Goal: Task Accomplishment & Management: Use online tool/utility

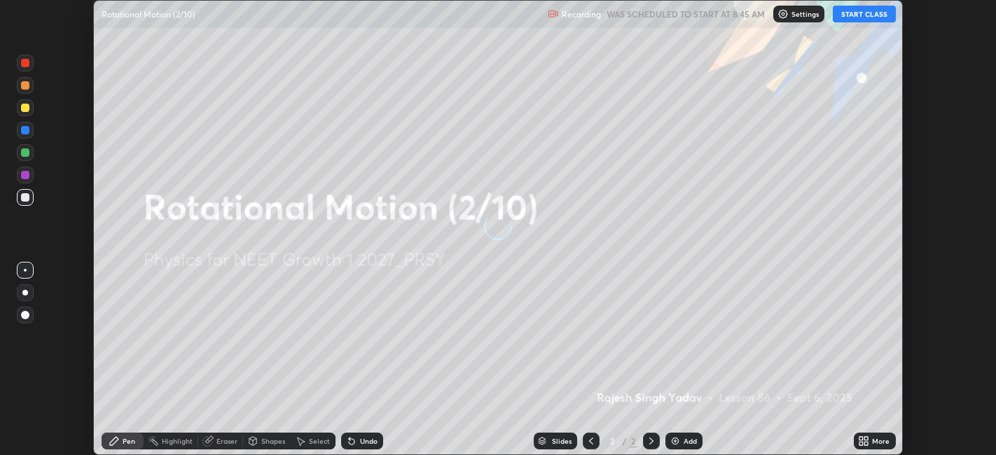
scroll to position [455, 996]
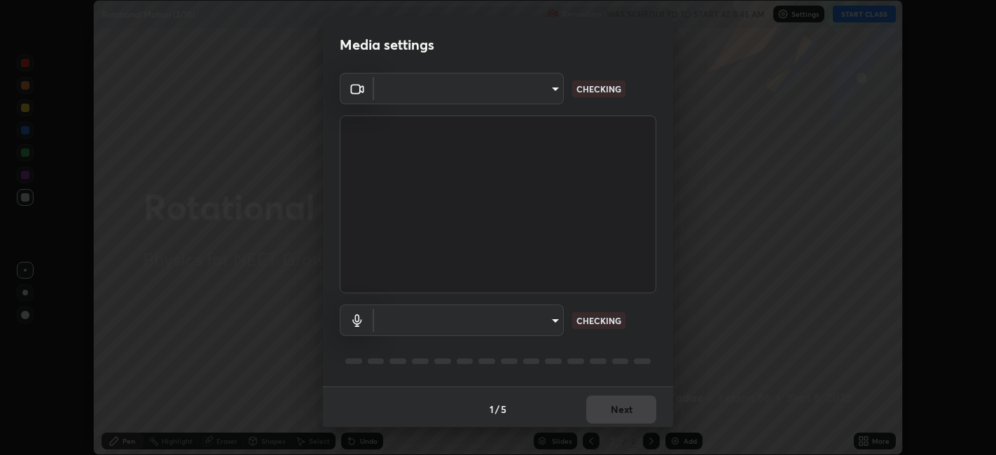
type input "052f9b30e05f62bb2e590cb50044ac96a00de3eab8a32c7a625fc31ec407be61"
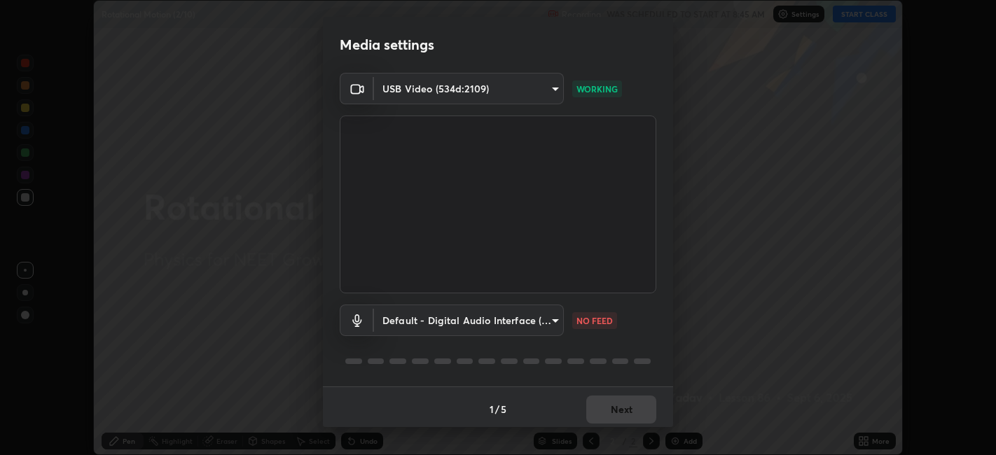
click at [521, 315] on body "Erase all Rotational Motion (2/10) Recording WAS SCHEDULED TO START AT 8:45 AM …" at bounding box center [498, 227] width 996 height 455
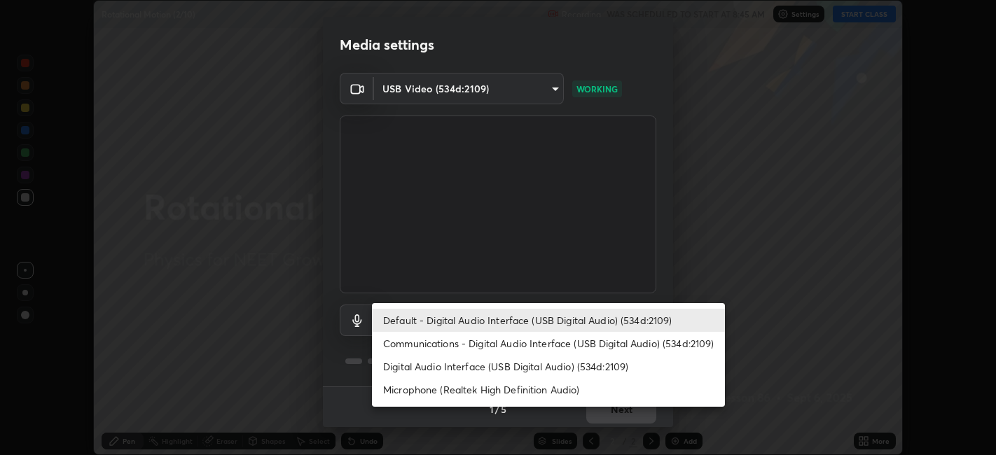
click at [485, 367] on li "Digital Audio Interface (USB Digital Audio) (534d:2109)" at bounding box center [548, 366] width 353 height 23
type input "26c45b5a75dd284b2b07efa34f095bc96a029c451b0918895cb94407aa1265c0"
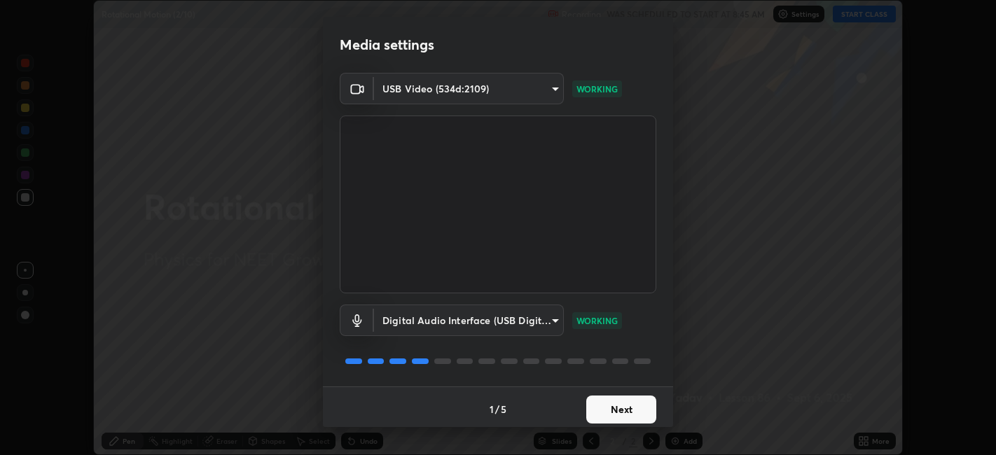
click at [621, 407] on button "Next" at bounding box center [621, 410] width 70 height 28
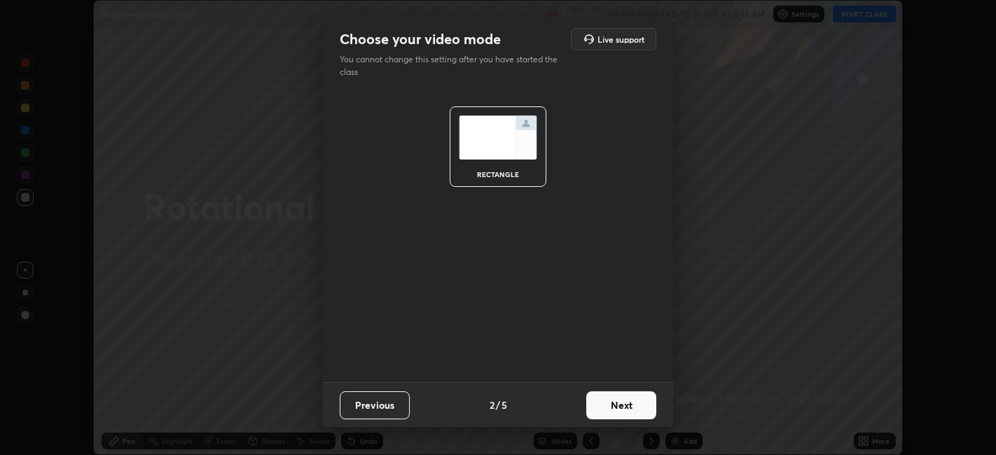
click at [620, 395] on button "Next" at bounding box center [621, 406] width 70 height 28
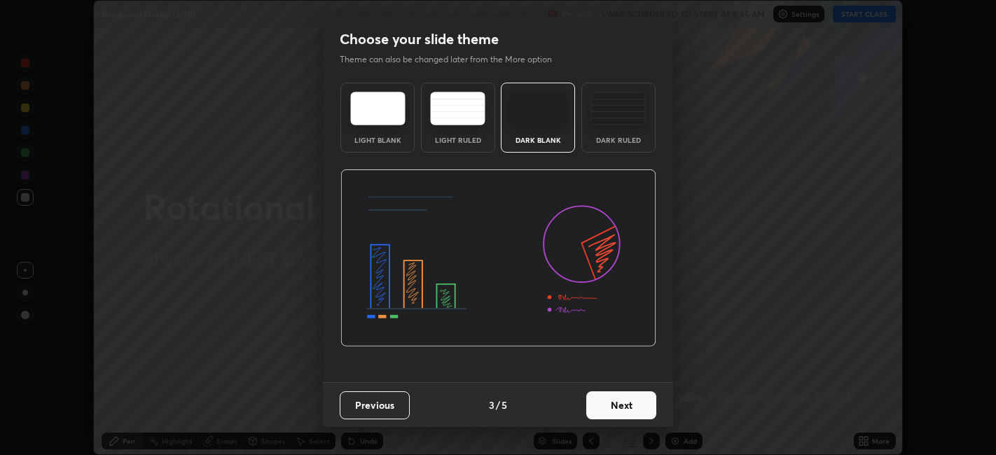
click at [620, 116] on img at bounding box center [618, 109] width 55 height 34
click at [624, 401] on button "Next" at bounding box center [621, 406] width 70 height 28
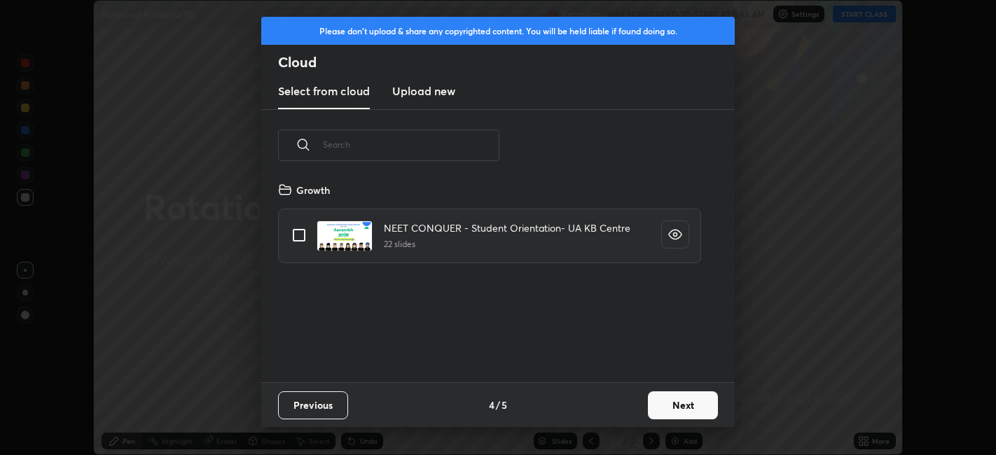
scroll to position [201, 450]
click at [424, 91] on h3 "Upload new" at bounding box center [423, 91] width 63 height 17
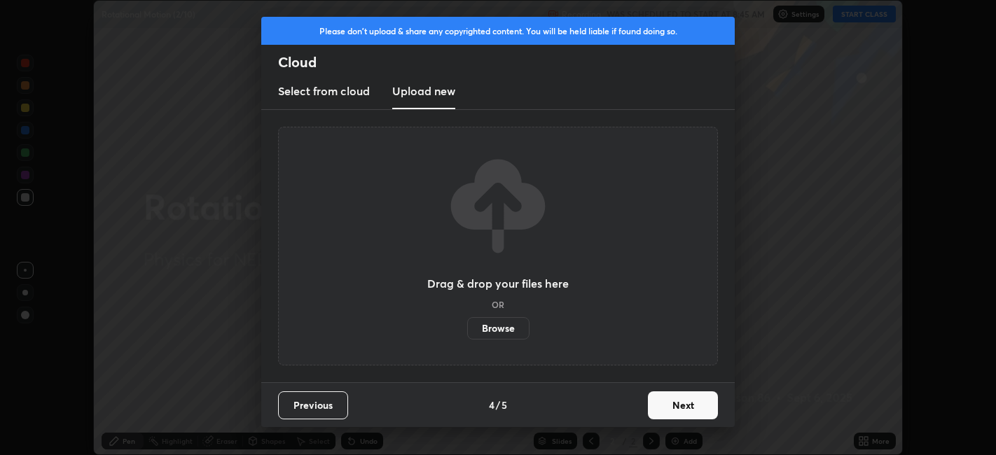
click at [494, 327] on label "Browse" at bounding box center [498, 328] width 62 height 22
click at [467, 327] on input "Browse" at bounding box center [467, 328] width 0 height 22
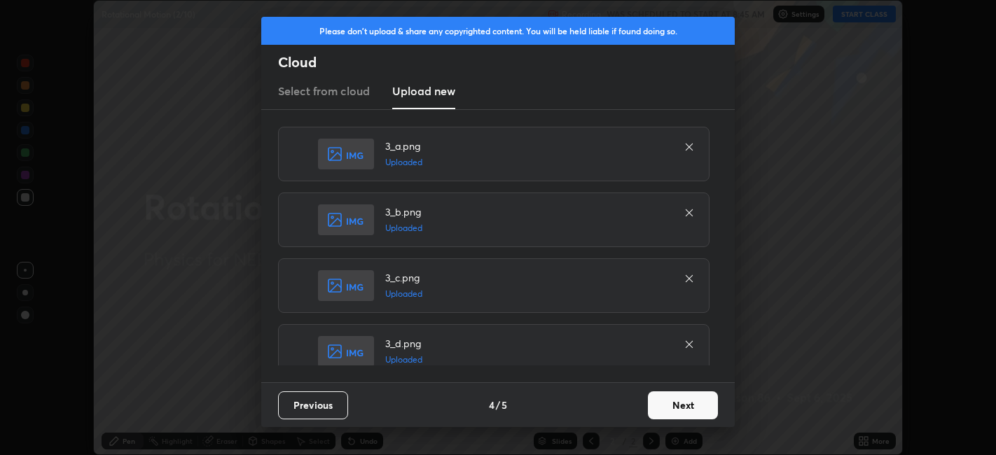
click at [676, 406] on button "Next" at bounding box center [683, 406] width 70 height 28
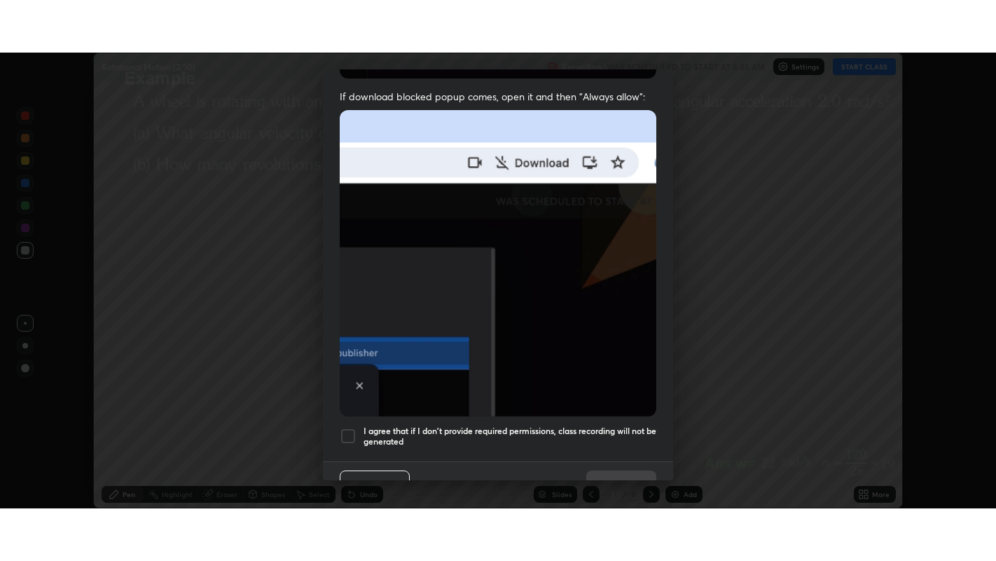
scroll to position [289, 0]
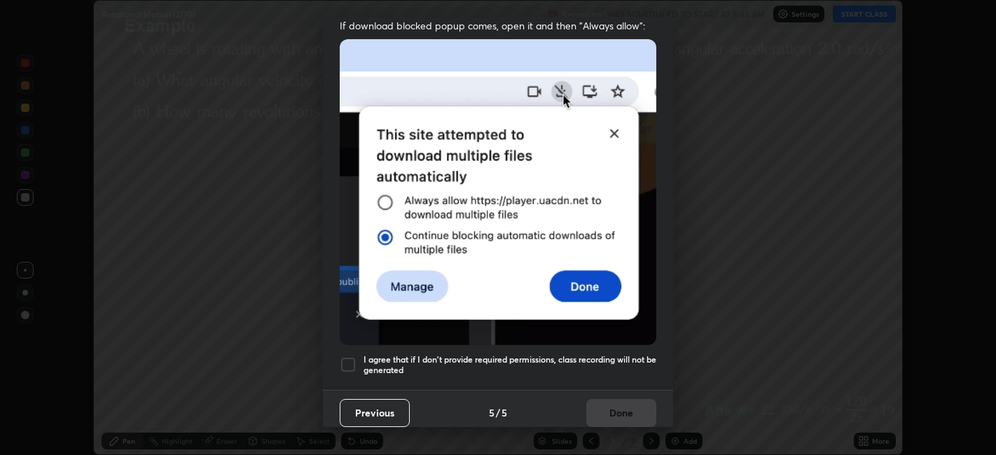
click at [362, 357] on div "I agree that if I don't provide required permissions, class recording will not …" at bounding box center [498, 365] width 317 height 17
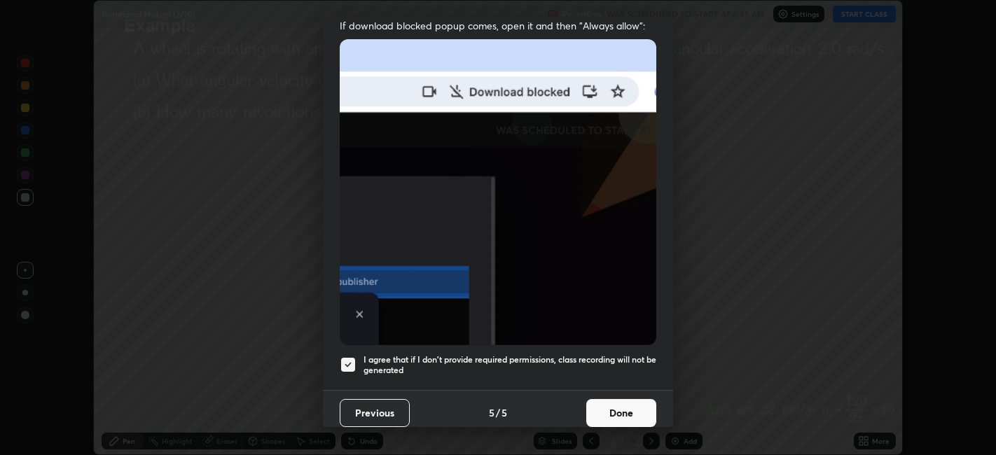
click at [624, 402] on button "Done" at bounding box center [621, 413] width 70 height 28
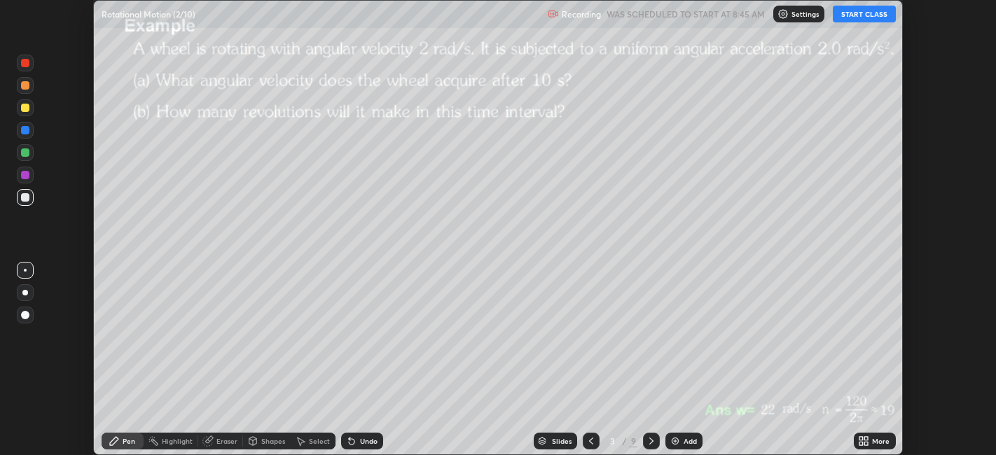
click at [867, 444] on icon at bounding box center [867, 444] width 4 height 4
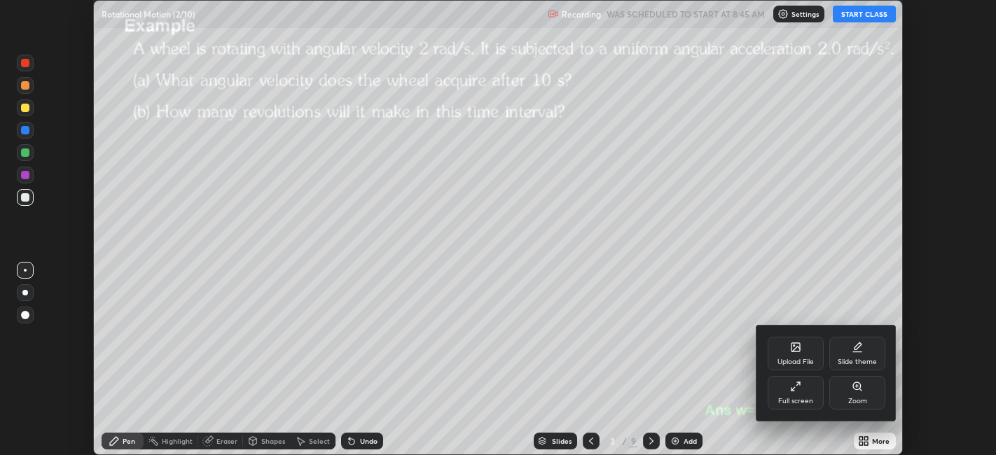
click at [792, 389] on icon at bounding box center [793, 389] width 3 height 3
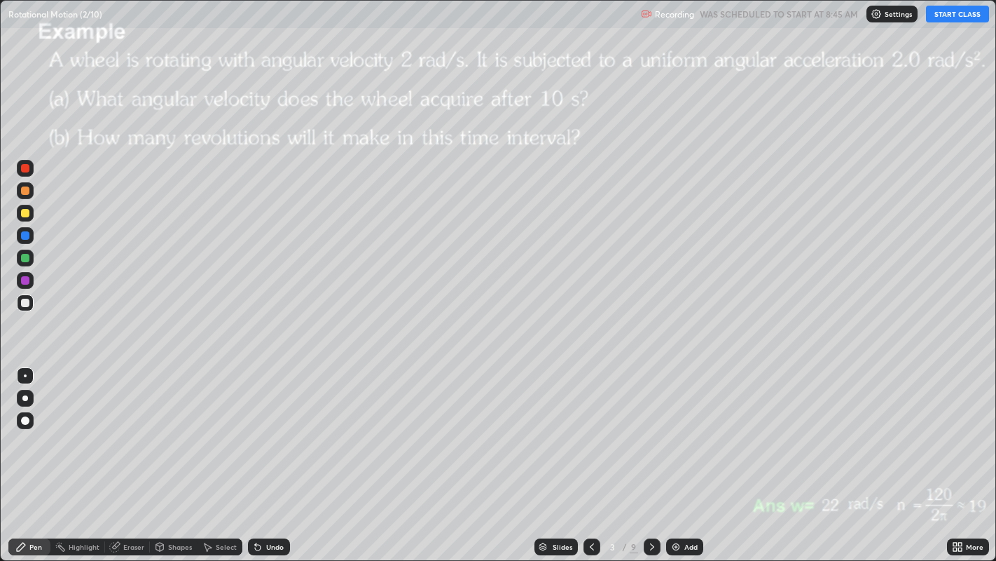
scroll to position [561, 996]
click at [588, 455] on icon at bounding box center [591, 546] width 11 height 11
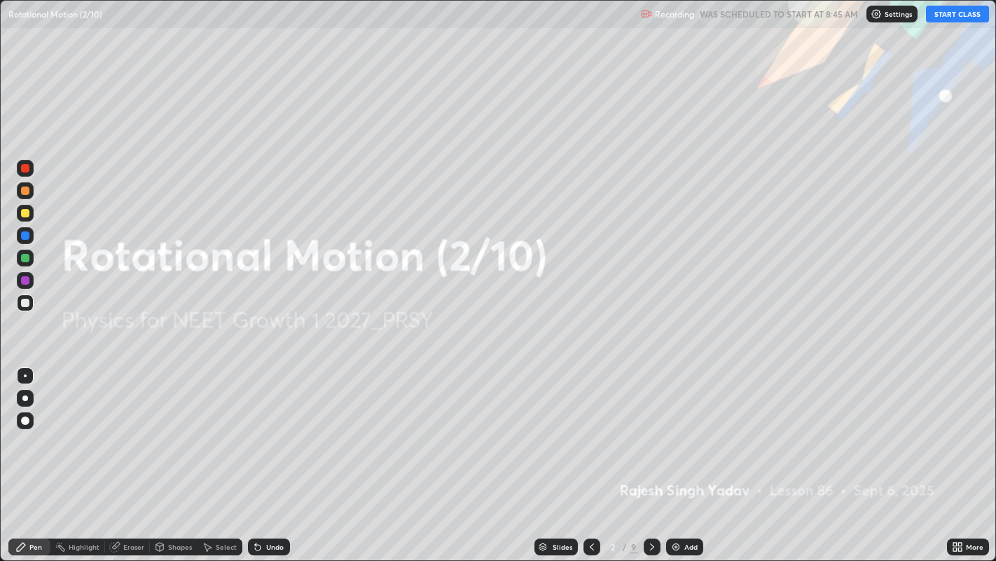
click at [953, 17] on button "START CLASS" at bounding box center [957, 14] width 63 height 17
click at [687, 455] on div "Add" at bounding box center [691, 546] width 13 height 7
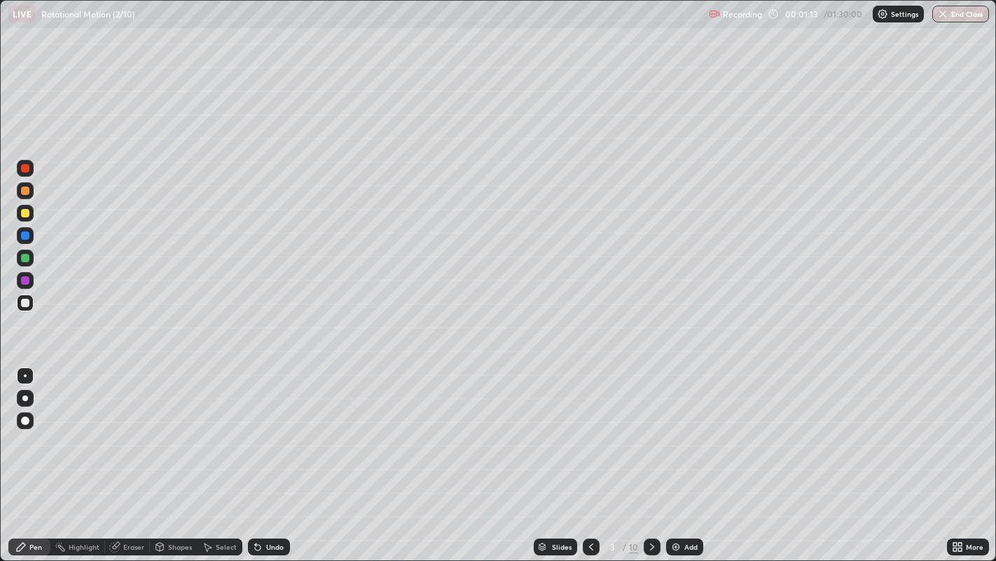
click at [181, 455] on div "Shapes" at bounding box center [180, 546] width 24 height 7
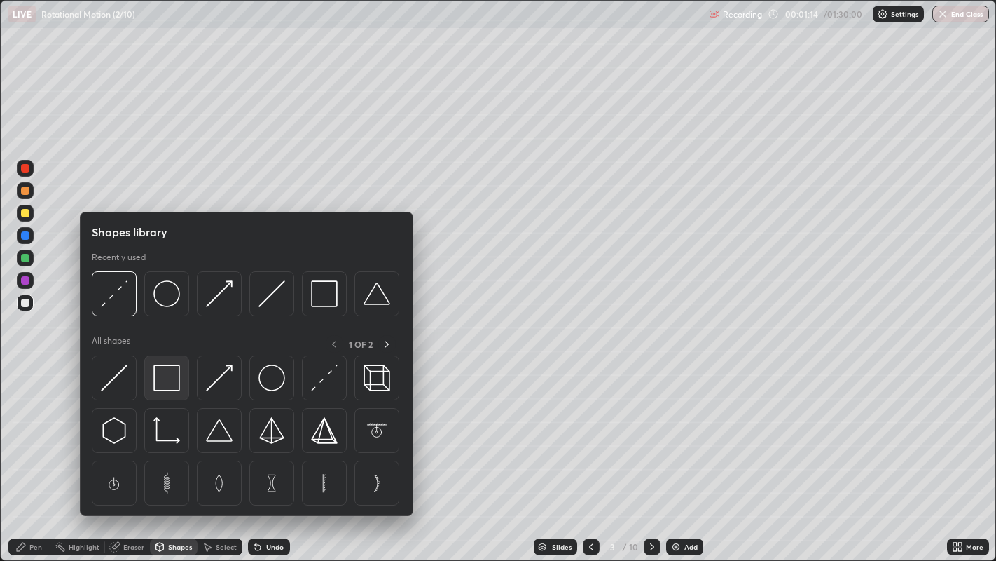
click at [172, 378] on img at bounding box center [166, 377] width 27 height 27
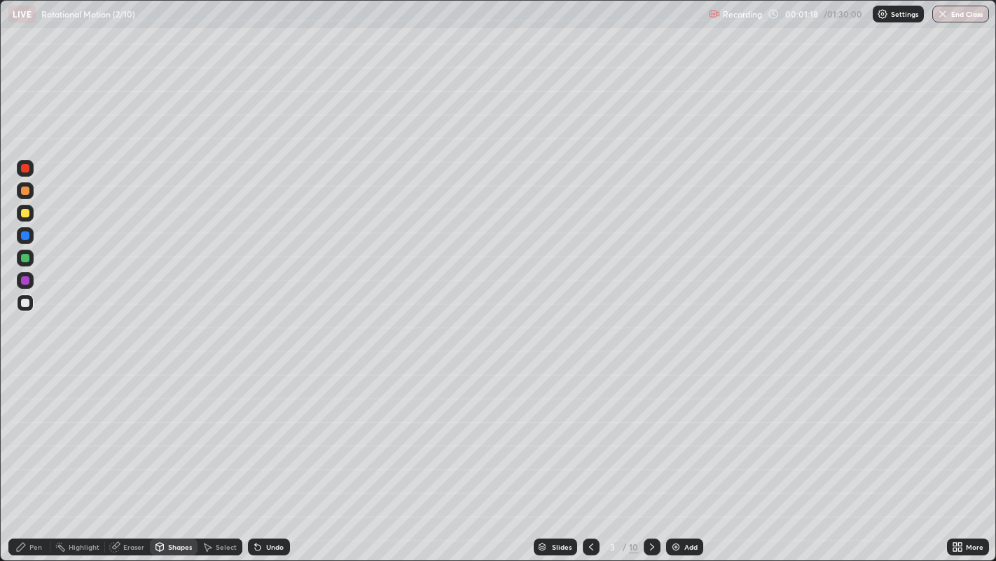
click at [28, 455] on div "Pen" at bounding box center [29, 546] width 42 height 17
click at [25, 397] on div at bounding box center [25, 398] width 6 height 6
click at [219, 455] on div "Select" at bounding box center [226, 546] width 21 height 7
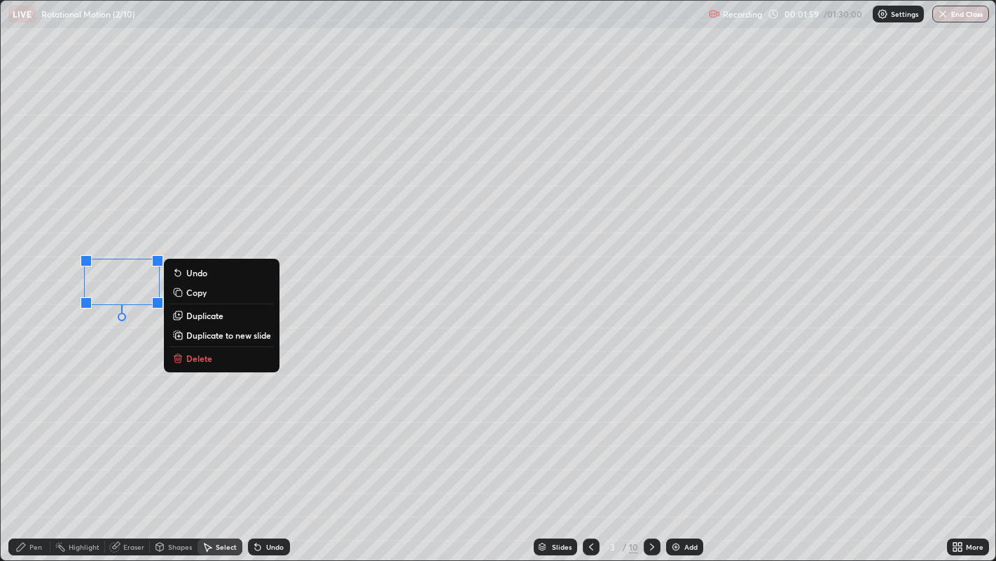
click at [34, 455] on div "Pen" at bounding box center [35, 546] width 13 height 7
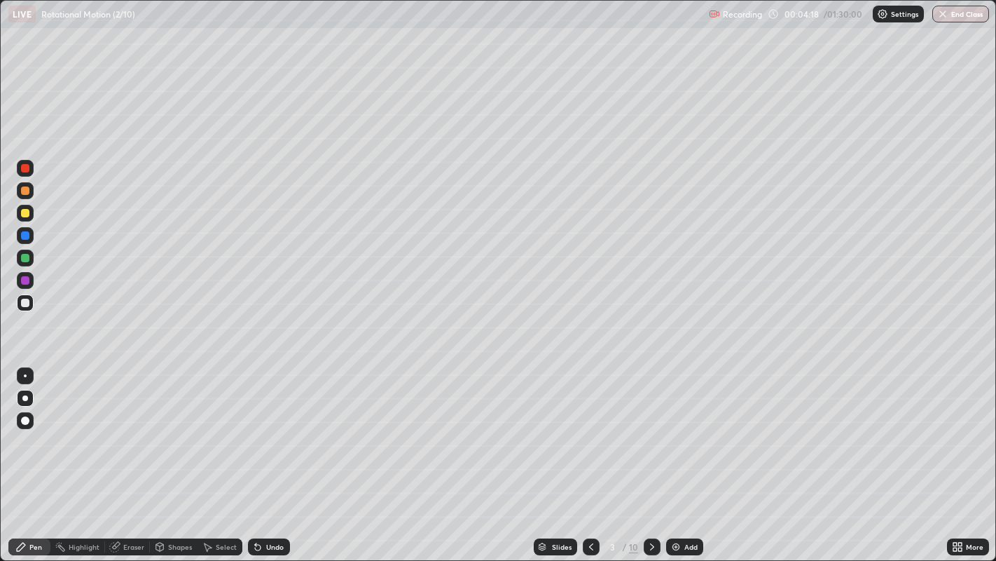
click at [24, 214] on div at bounding box center [25, 213] width 8 height 8
click at [221, 455] on div "Select" at bounding box center [226, 546] width 21 height 7
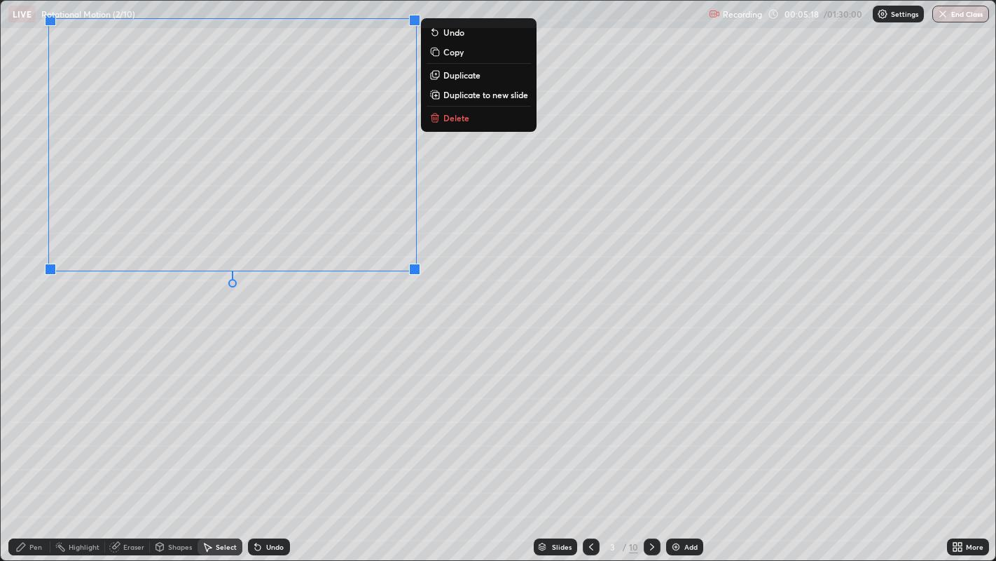
click at [207, 354] on div "0 ° Undo Copy Duplicate Duplicate to new slide Delete" at bounding box center [499, 281] width 996 height 560
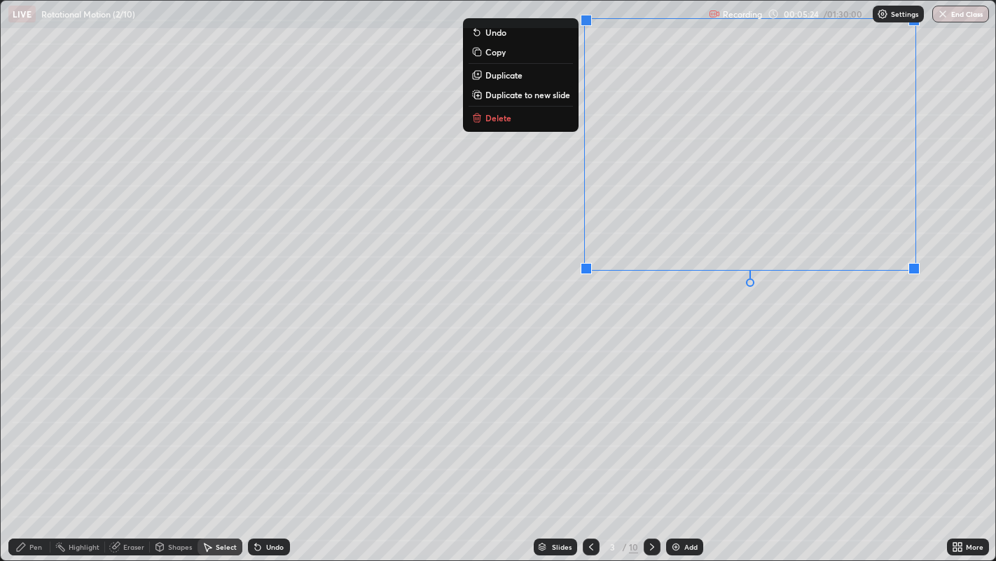
click at [729, 365] on div "0 ° Undo Copy Duplicate Duplicate to new slide Delete" at bounding box center [499, 281] width 996 height 560
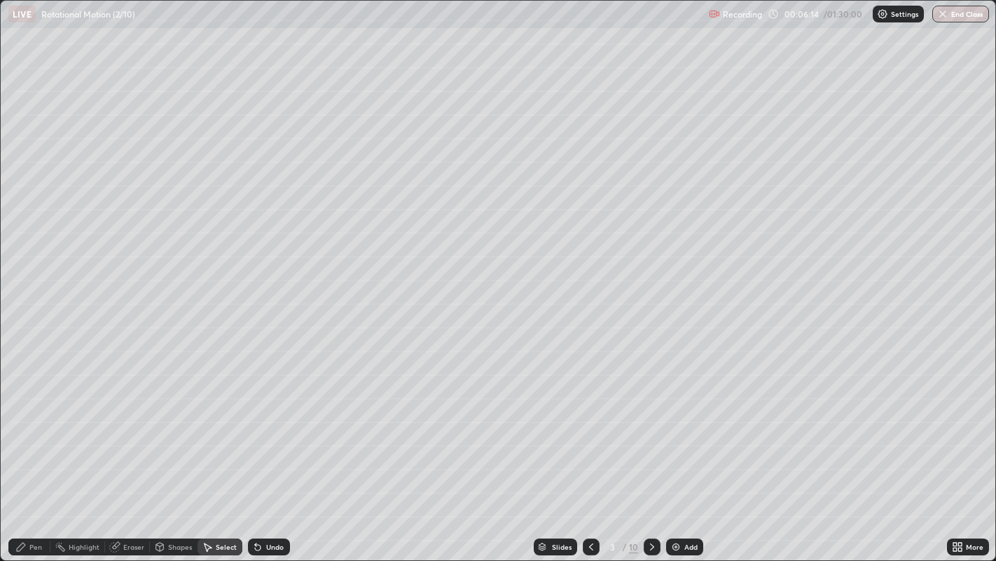
click at [34, 455] on div "Pen" at bounding box center [35, 546] width 13 height 7
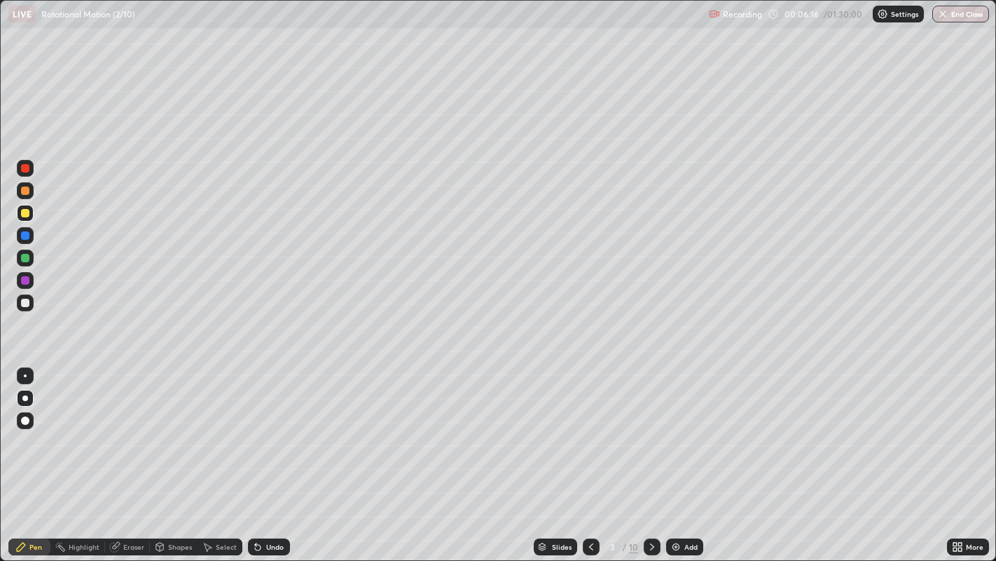
click at [25, 194] on div at bounding box center [25, 190] width 8 height 8
click at [25, 256] on div at bounding box center [25, 258] width 8 height 8
click at [27, 190] on div at bounding box center [25, 190] width 8 height 8
click at [32, 259] on div at bounding box center [25, 257] width 17 height 17
click at [651, 455] on icon at bounding box center [652, 546] width 11 height 11
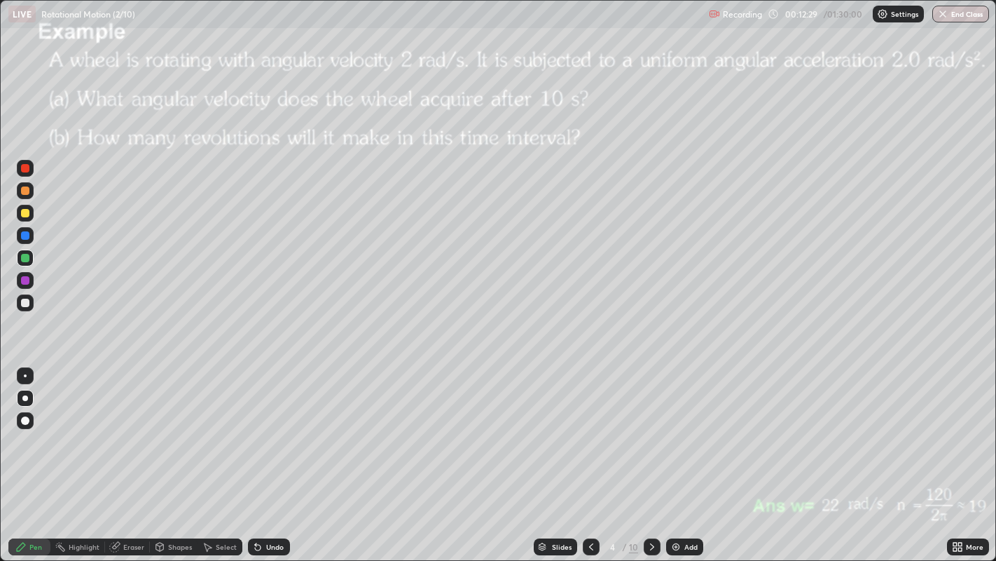
click at [28, 192] on div at bounding box center [25, 190] width 8 height 8
click at [26, 214] on div at bounding box center [25, 213] width 8 height 8
click at [26, 235] on div at bounding box center [25, 235] width 8 height 8
click at [125, 455] on div "Eraser" at bounding box center [133, 546] width 21 height 7
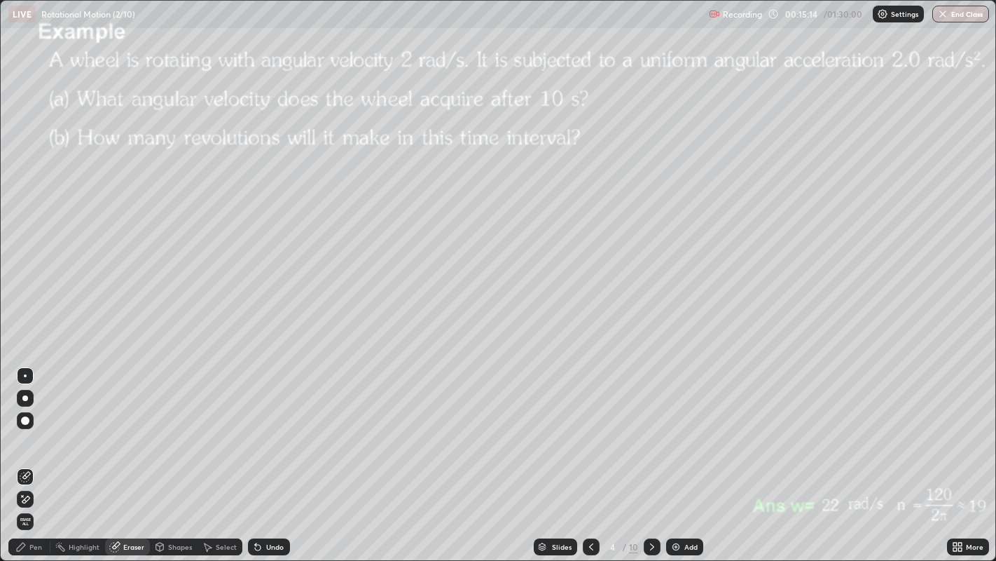
click at [39, 455] on div "Pen" at bounding box center [35, 546] width 13 height 7
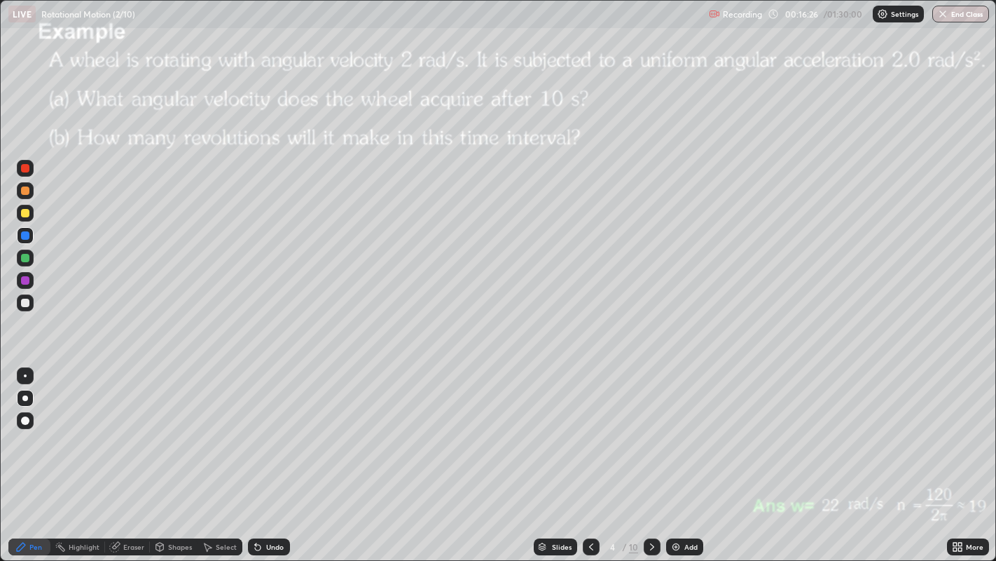
click at [652, 455] on icon at bounding box center [652, 546] width 4 height 7
click at [274, 455] on div "Undo" at bounding box center [275, 546] width 18 height 7
click at [220, 455] on div "Select" at bounding box center [226, 546] width 21 height 7
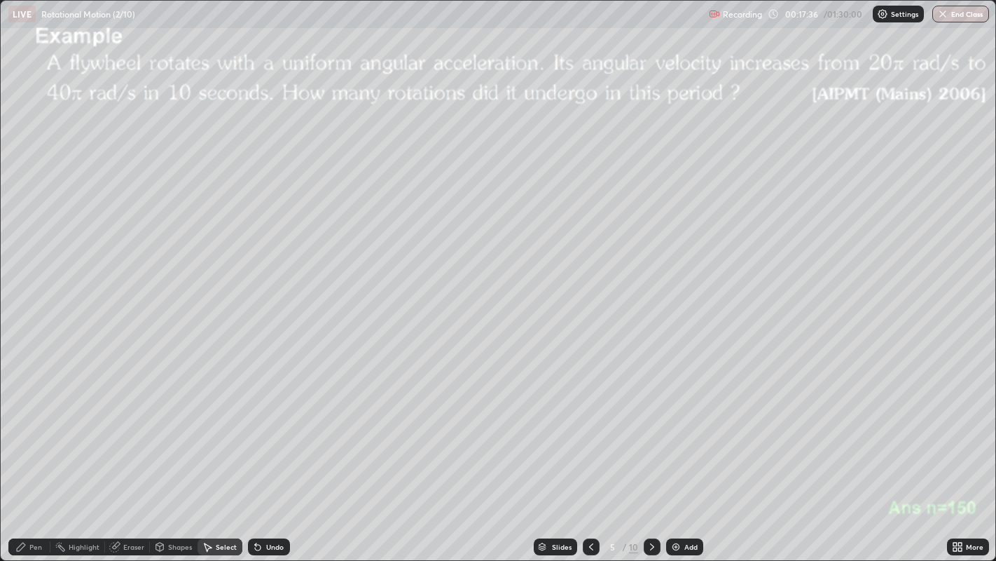
click at [495, 239] on div "0 ° Undo Copy Duplicate Duplicate to new slide Delete" at bounding box center [499, 281] width 996 height 560
click at [640, 398] on div "0 ° Undo Copy Duplicate Duplicate to new slide Delete" at bounding box center [499, 281] width 996 height 560
click at [626, 413] on div "0 ° Undo Copy Duplicate Duplicate to new slide Delete" at bounding box center [499, 281] width 996 height 560
click at [603, 414] on div "0 ° Undo Copy Duplicate Duplicate to new slide Delete" at bounding box center [499, 281] width 996 height 560
click at [575, 402] on div "0 ° Undo Copy Duplicate Duplicate to new slide Delete" at bounding box center [499, 281] width 996 height 560
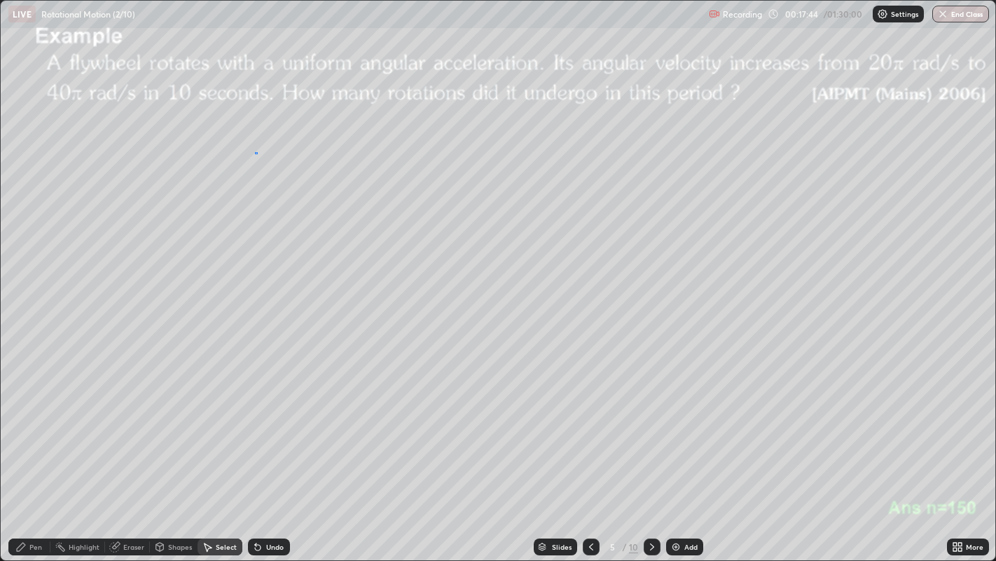
click at [284, 153] on div "0 ° Undo Copy Duplicate Duplicate to new slide Delete" at bounding box center [499, 281] width 996 height 560
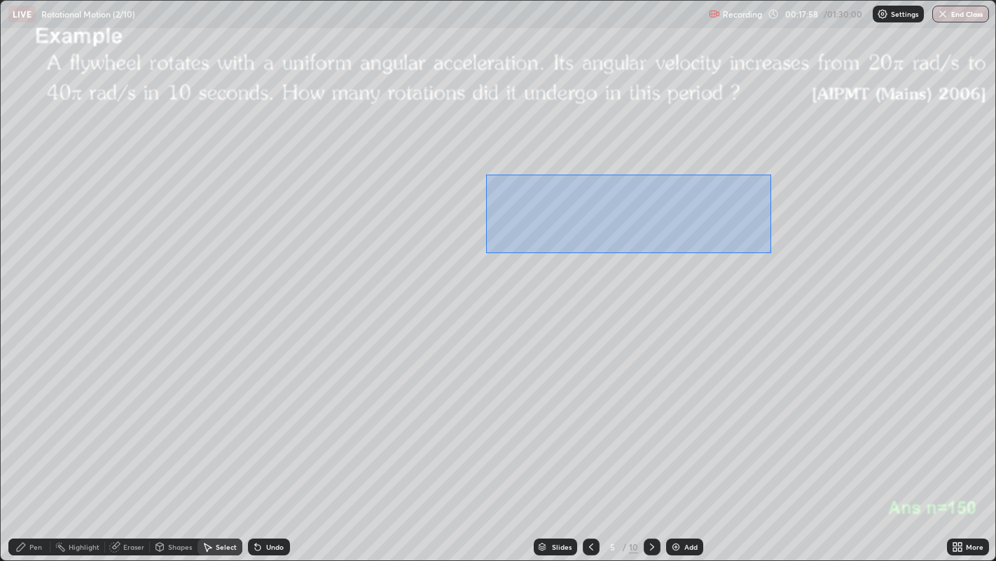
click at [598, 151] on div "0 ° Undo Copy Duplicate Duplicate to new slide Delete" at bounding box center [499, 281] width 996 height 560
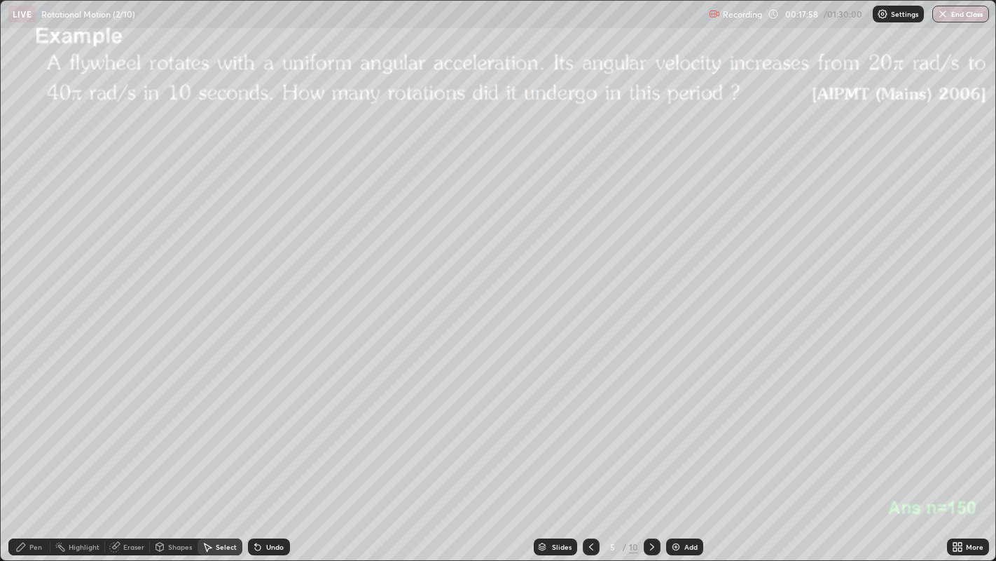
click at [528, 146] on div "0 ° Undo Copy Duplicate Duplicate to new slide Delete" at bounding box center [499, 281] width 996 height 560
click at [656, 258] on div "0 ° Undo Copy Duplicate Duplicate to new slide Delete" at bounding box center [499, 281] width 996 height 560
click at [26, 455] on icon at bounding box center [20, 546] width 11 height 11
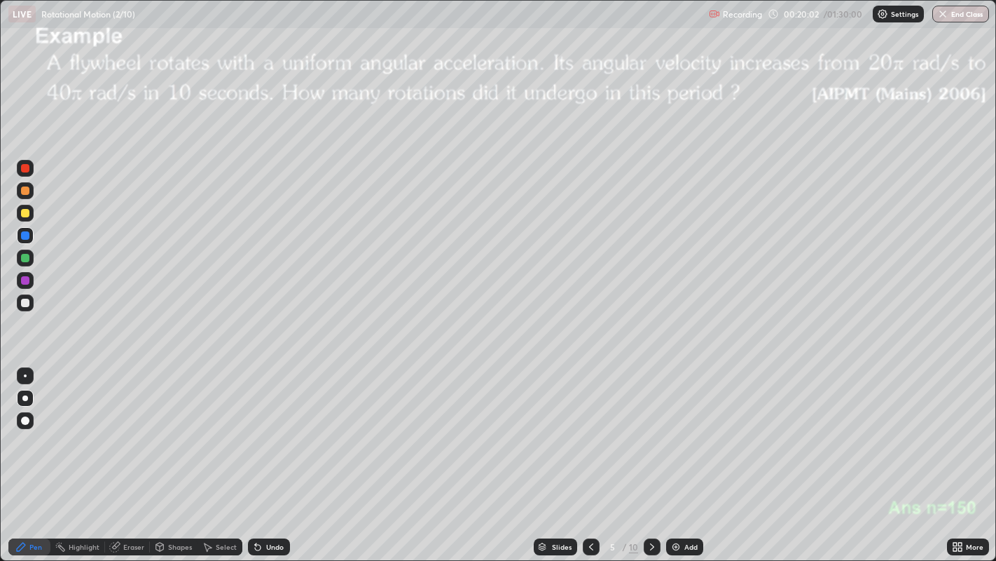
click at [27, 190] on div at bounding box center [25, 190] width 8 height 8
click at [25, 301] on div at bounding box center [25, 302] width 8 height 8
click at [25, 214] on div at bounding box center [25, 213] width 8 height 8
click at [26, 239] on div at bounding box center [25, 235] width 8 height 8
click at [27, 260] on div at bounding box center [25, 258] width 8 height 8
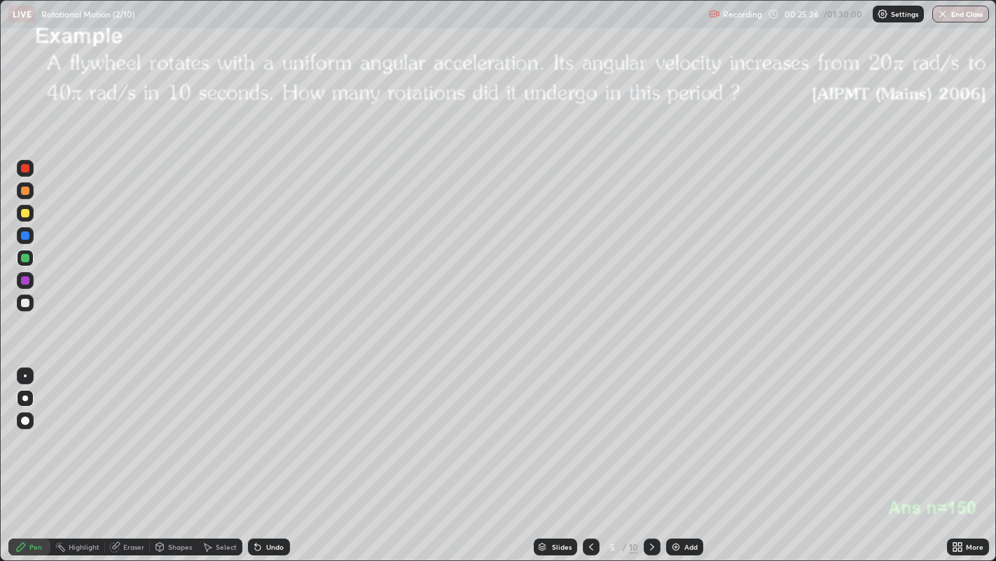
click at [652, 455] on icon at bounding box center [652, 546] width 4 height 7
click at [29, 192] on div at bounding box center [25, 190] width 8 height 8
click at [181, 455] on div "Shapes" at bounding box center [180, 546] width 24 height 7
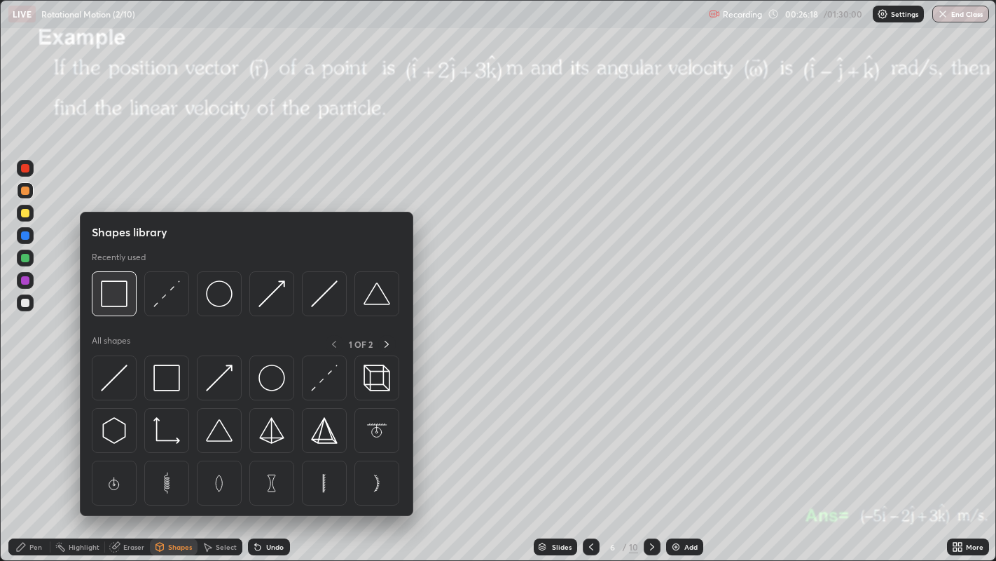
click at [123, 301] on img at bounding box center [114, 293] width 27 height 27
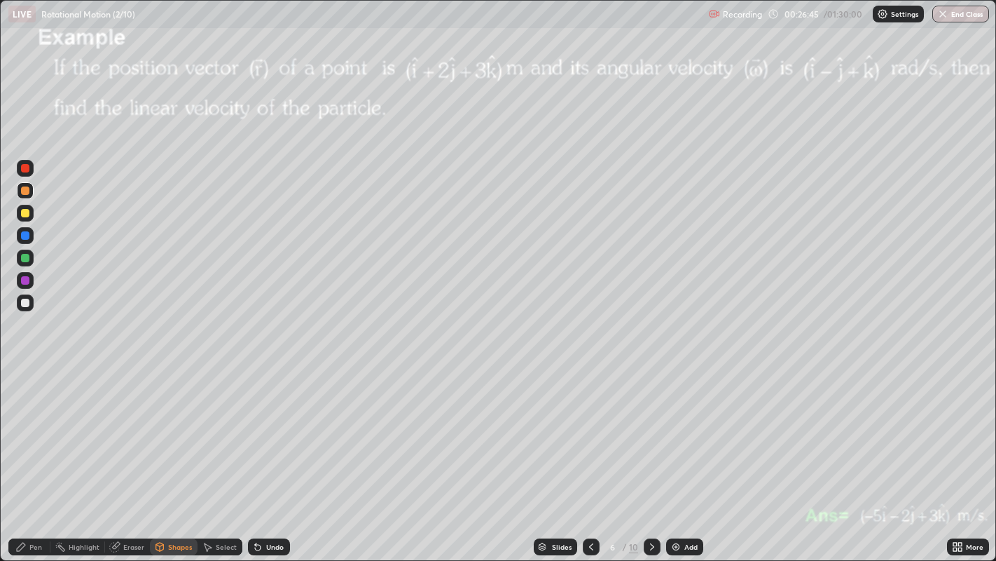
click at [26, 213] on div at bounding box center [25, 213] width 8 height 8
click at [266, 455] on div "Undo" at bounding box center [275, 546] width 18 height 7
click at [41, 455] on div "Pen" at bounding box center [35, 546] width 13 height 7
click at [28, 304] on div at bounding box center [25, 302] width 8 height 8
click at [275, 455] on div "Undo" at bounding box center [275, 546] width 18 height 7
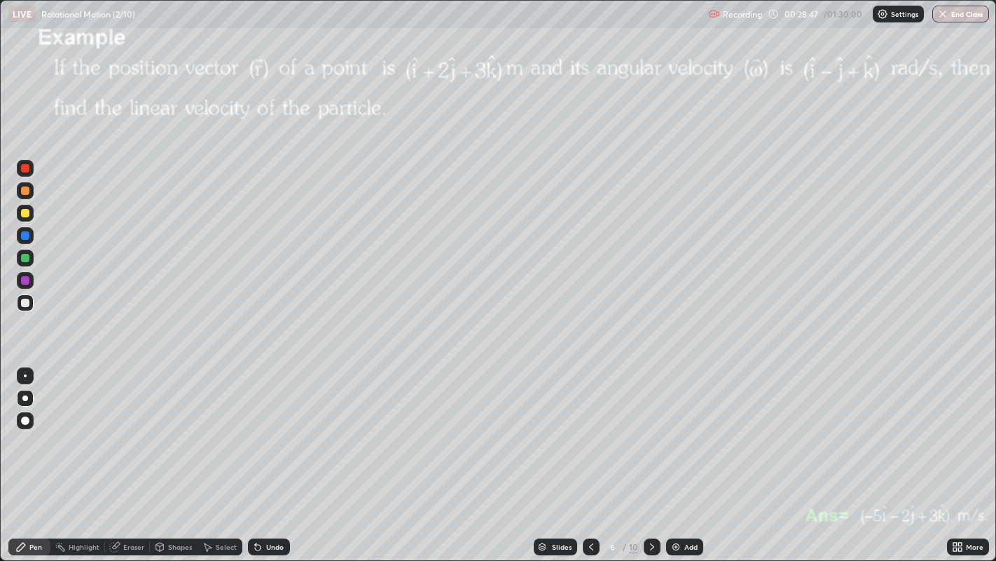
click at [275, 455] on div "Undo" at bounding box center [275, 546] width 18 height 7
click at [273, 455] on div "Undo" at bounding box center [275, 546] width 18 height 7
click at [25, 214] on div at bounding box center [25, 213] width 8 height 8
click at [131, 455] on div "Eraser" at bounding box center [133, 546] width 21 height 7
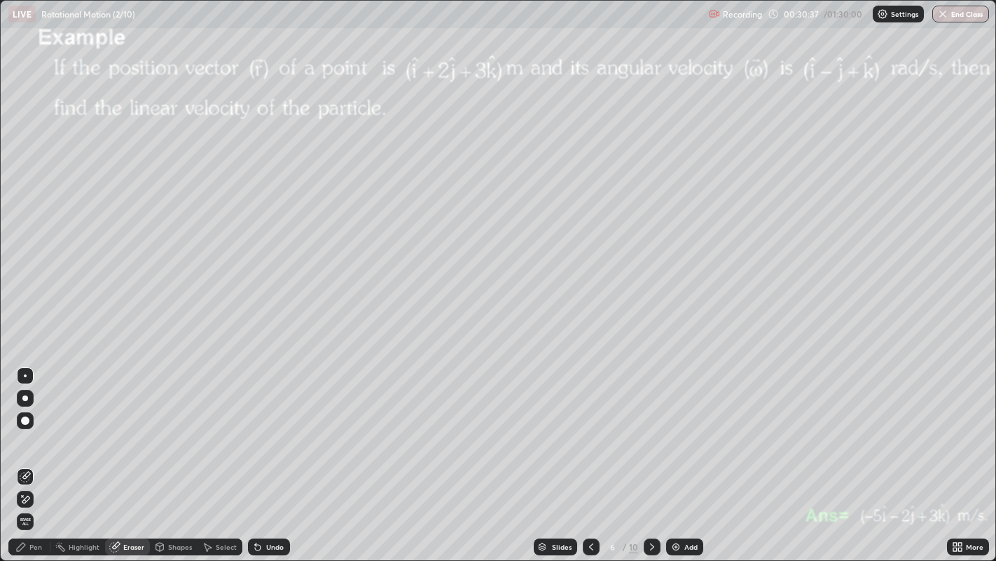
click at [28, 455] on div "Pen" at bounding box center [29, 546] width 42 height 17
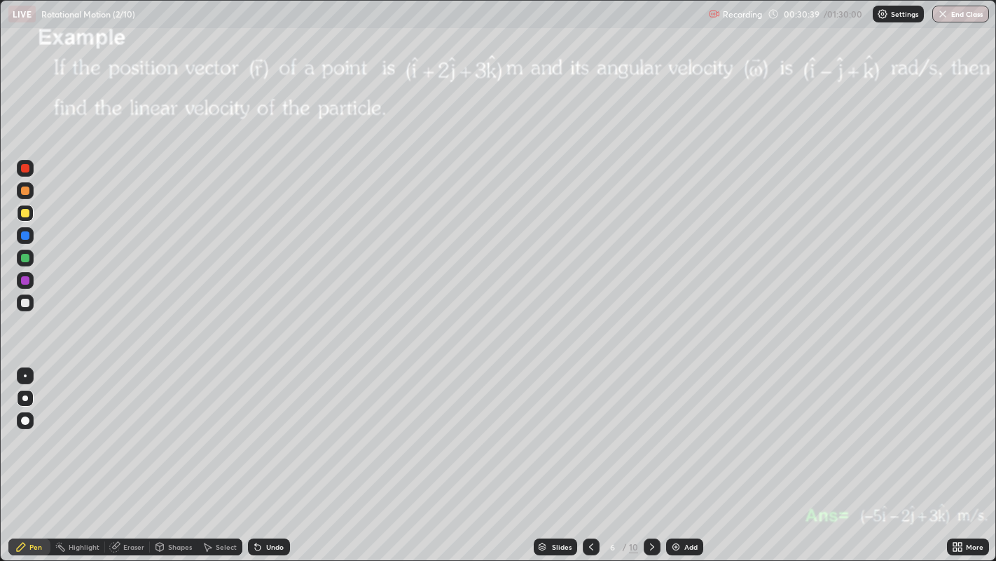
click at [27, 303] on div at bounding box center [25, 302] width 8 height 8
click at [650, 455] on icon at bounding box center [652, 546] width 11 height 11
click at [25, 192] on div at bounding box center [25, 190] width 8 height 8
click at [256, 455] on icon at bounding box center [258, 547] width 6 height 6
click at [269, 455] on div "Undo" at bounding box center [275, 546] width 18 height 7
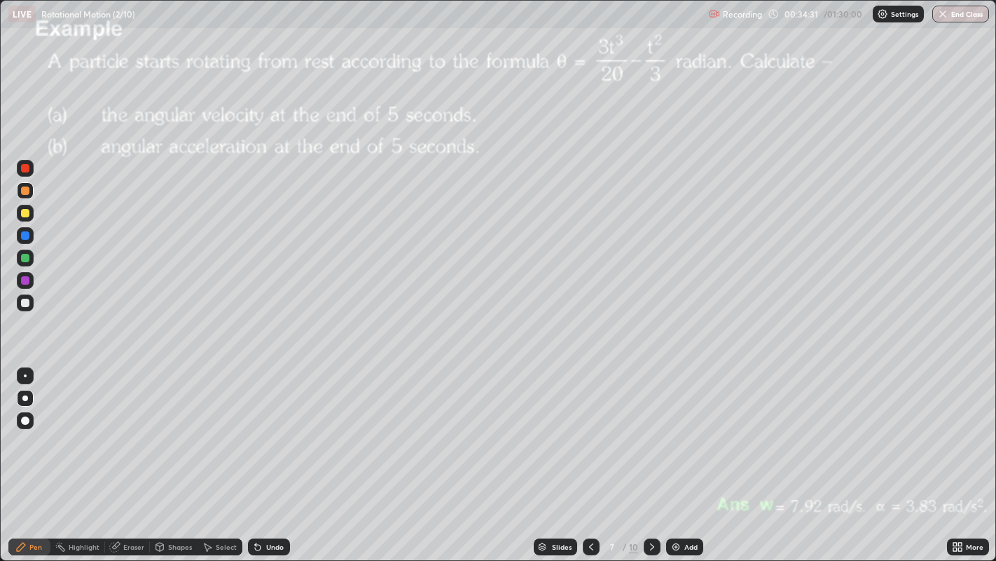
click at [273, 455] on div "Undo" at bounding box center [275, 546] width 18 height 7
click at [278, 455] on div "Undo" at bounding box center [275, 546] width 18 height 7
click at [25, 375] on div at bounding box center [25, 375] width 3 height 3
click at [23, 214] on div at bounding box center [25, 213] width 8 height 8
click at [29, 259] on div at bounding box center [25, 258] width 8 height 8
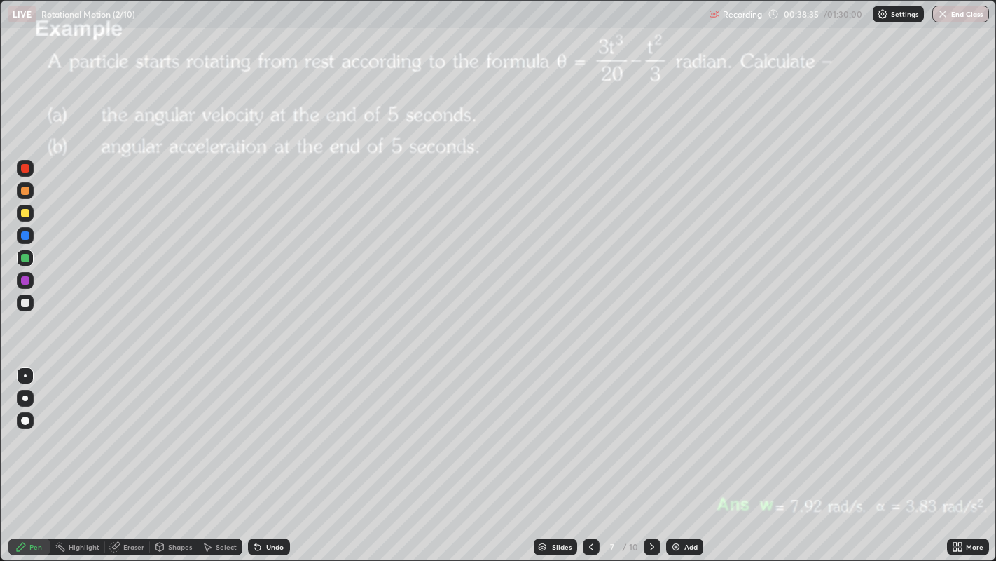
click at [650, 455] on icon at bounding box center [652, 546] width 11 height 11
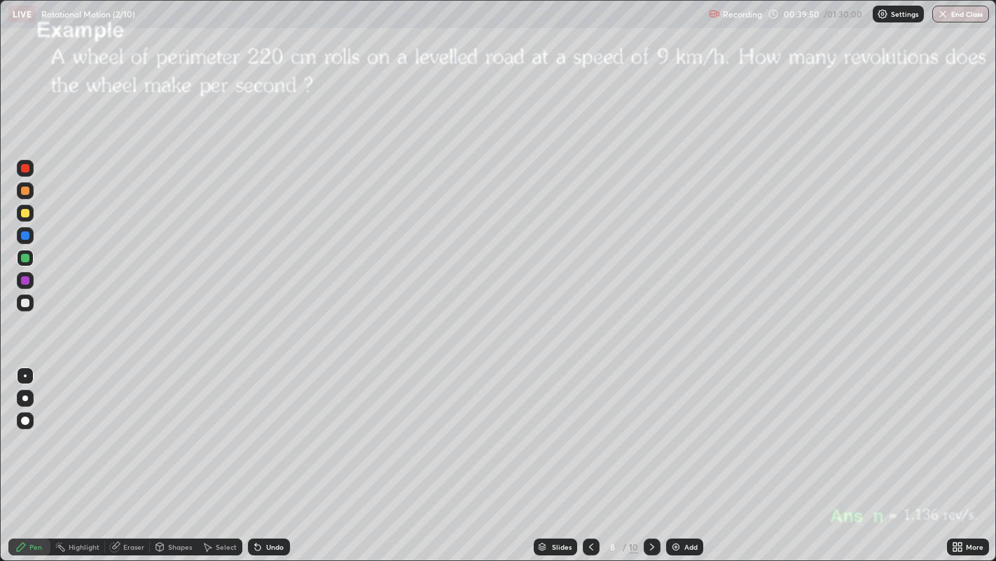
click at [179, 455] on div "Shapes" at bounding box center [180, 546] width 24 height 7
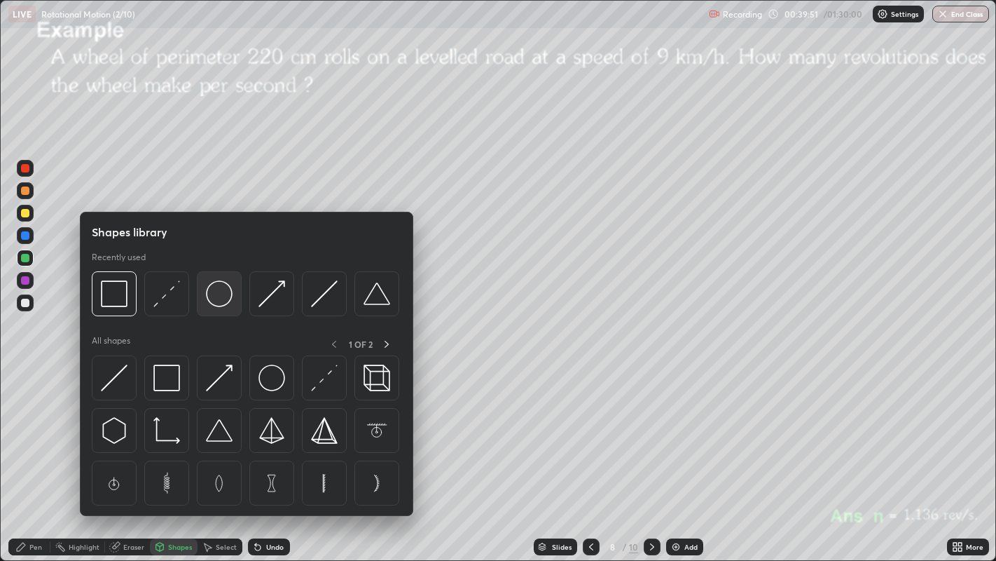
click at [220, 302] on img at bounding box center [219, 293] width 27 height 27
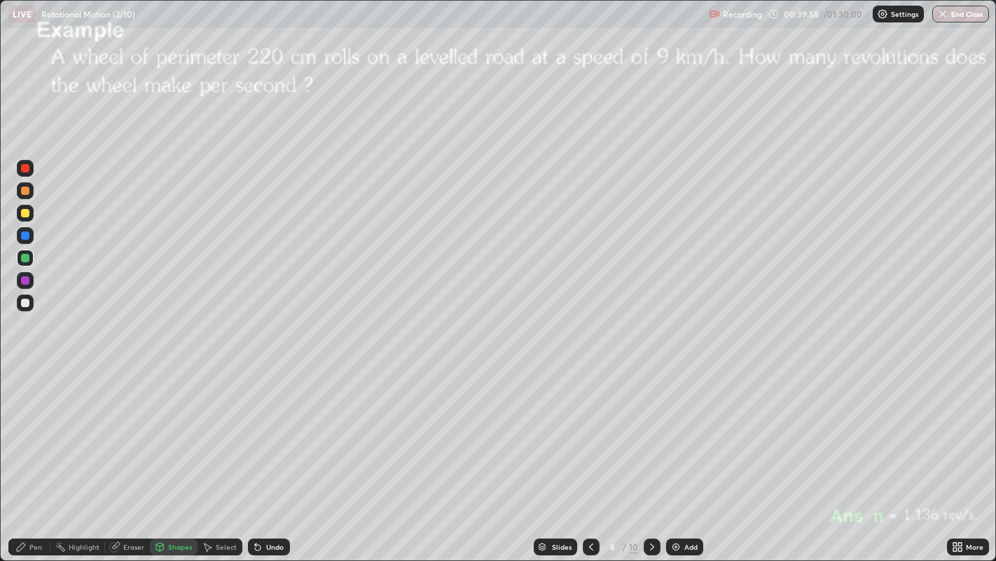
click at [28, 300] on div at bounding box center [25, 302] width 8 height 8
click at [32, 455] on div "Pen" at bounding box center [35, 546] width 13 height 7
click at [180, 455] on div "Shapes" at bounding box center [180, 546] width 24 height 7
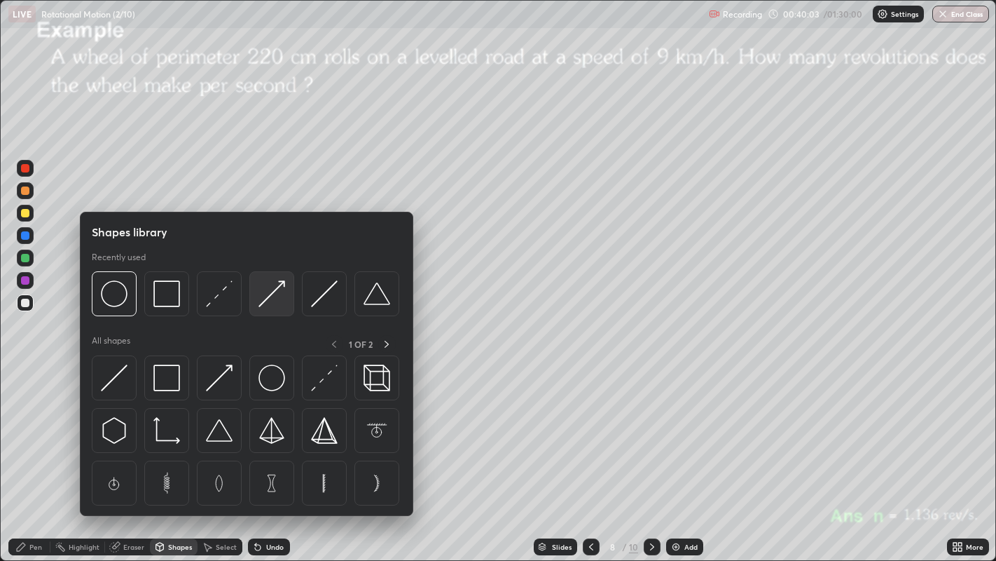
click at [264, 291] on img at bounding box center [272, 293] width 27 height 27
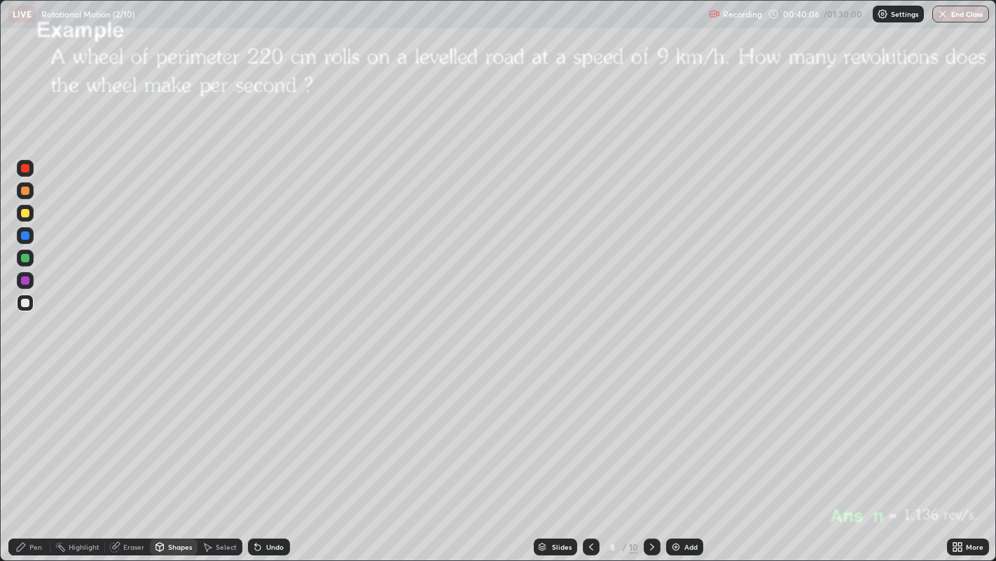
click at [35, 455] on div "Pen" at bounding box center [35, 546] width 13 height 7
click at [26, 213] on div at bounding box center [25, 213] width 8 height 8
click at [25, 193] on div at bounding box center [25, 190] width 8 height 8
click at [32, 213] on div at bounding box center [25, 213] width 17 height 17
click at [653, 455] on icon at bounding box center [652, 546] width 11 height 11
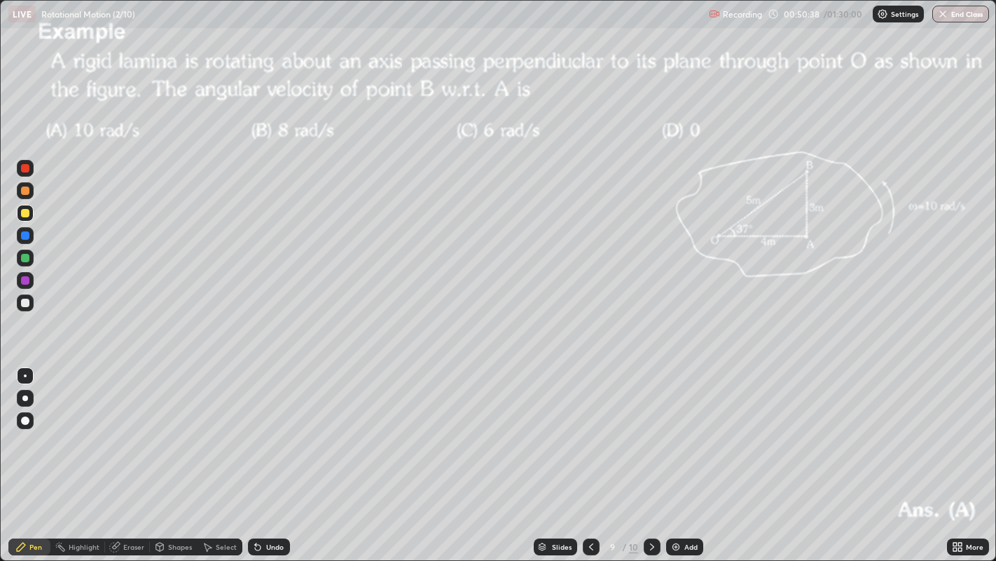
click at [180, 455] on div "Shapes" at bounding box center [180, 546] width 24 height 7
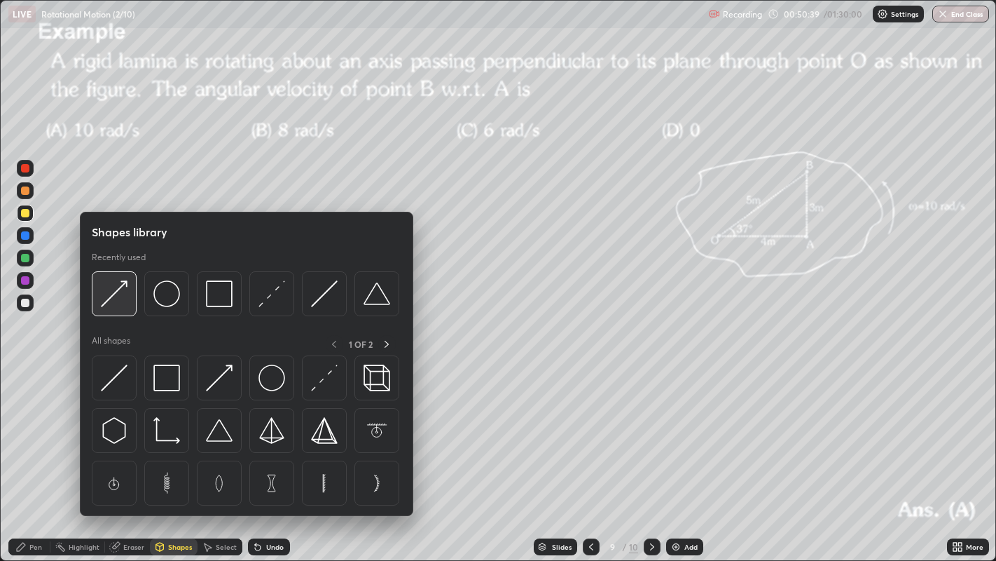
click at [120, 289] on img at bounding box center [114, 293] width 27 height 27
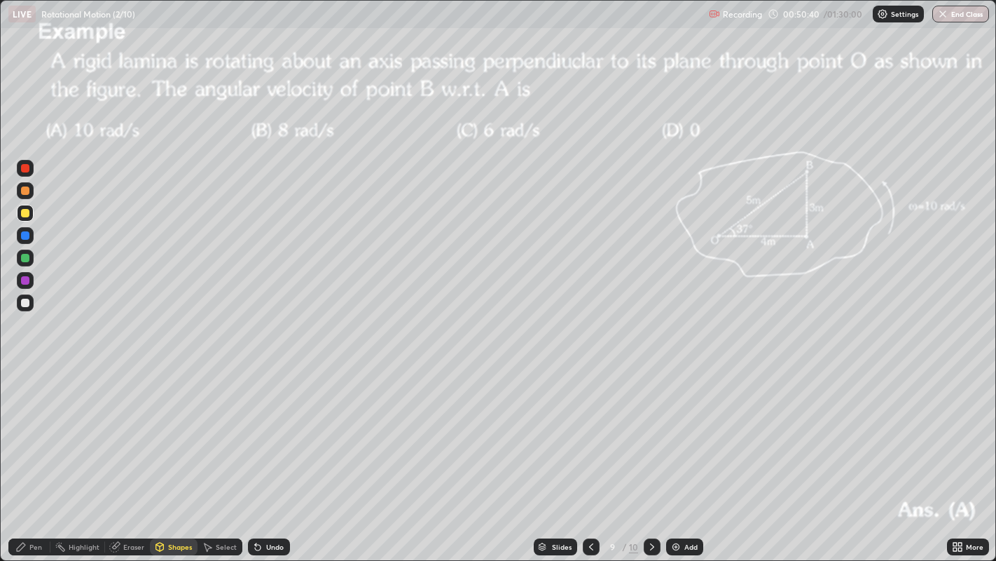
click at [28, 282] on div at bounding box center [25, 280] width 8 height 8
click at [21, 280] on div at bounding box center [25, 280] width 8 height 8
click at [25, 281] on div at bounding box center [25, 280] width 8 height 8
click at [25, 278] on div at bounding box center [25, 280] width 8 height 8
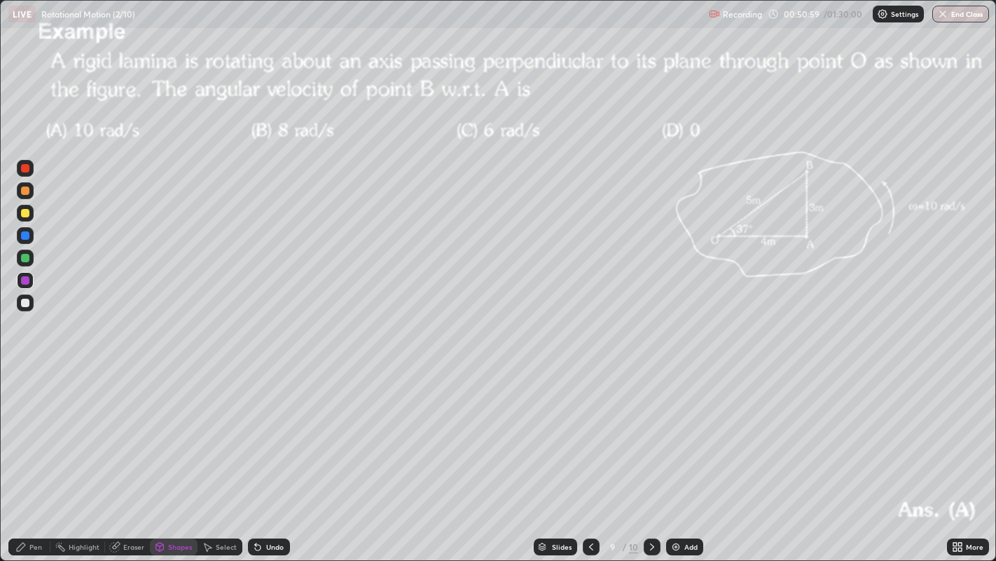
click at [36, 455] on div "Pen" at bounding box center [35, 546] width 13 height 7
click at [180, 455] on div "Shapes" at bounding box center [180, 546] width 24 height 7
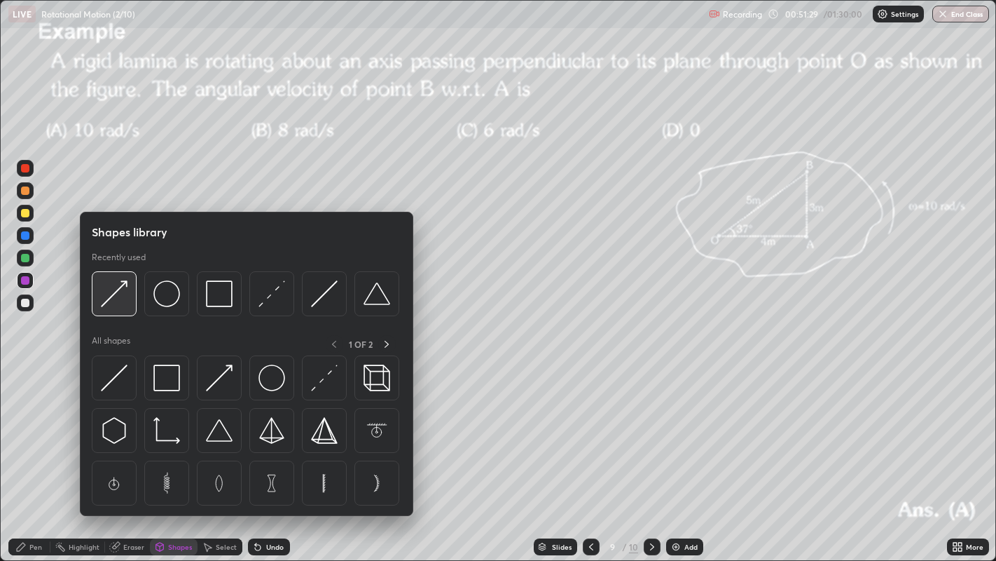
click at [117, 294] on img at bounding box center [114, 293] width 27 height 27
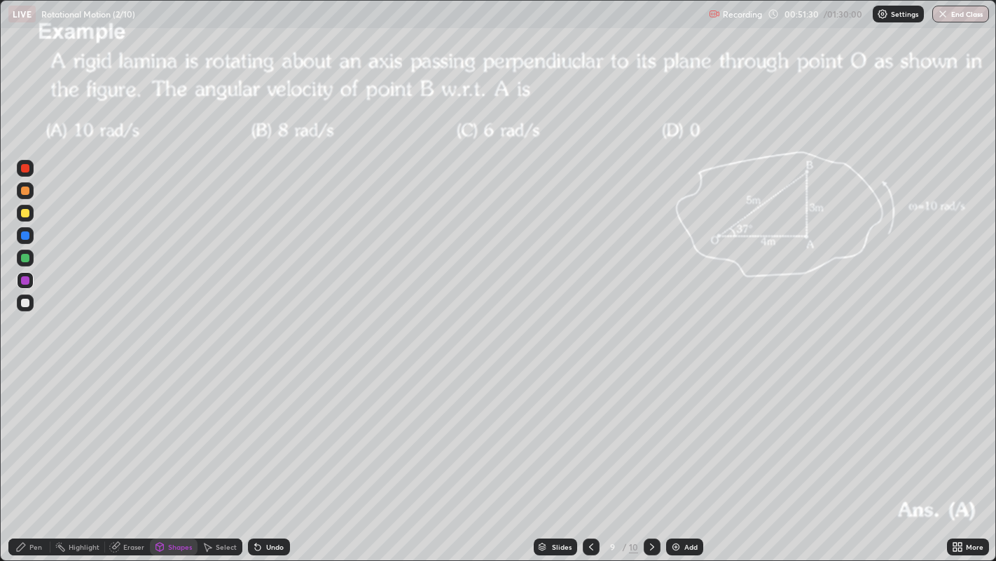
click at [27, 256] on div at bounding box center [25, 258] width 8 height 8
click at [34, 455] on div "Pen" at bounding box center [35, 546] width 13 height 7
click at [176, 455] on div "Shapes" at bounding box center [180, 546] width 24 height 7
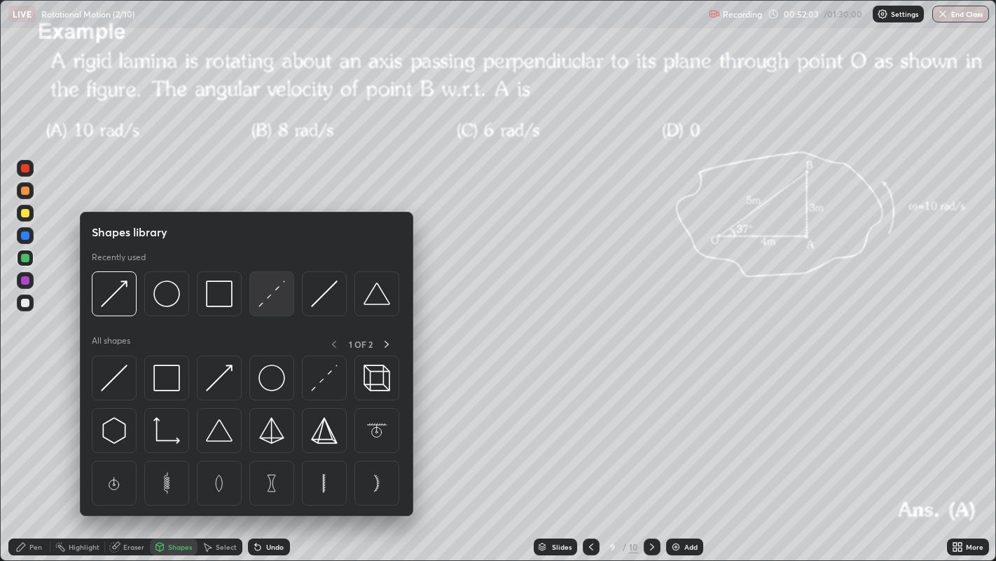
click at [262, 299] on img at bounding box center [272, 293] width 27 height 27
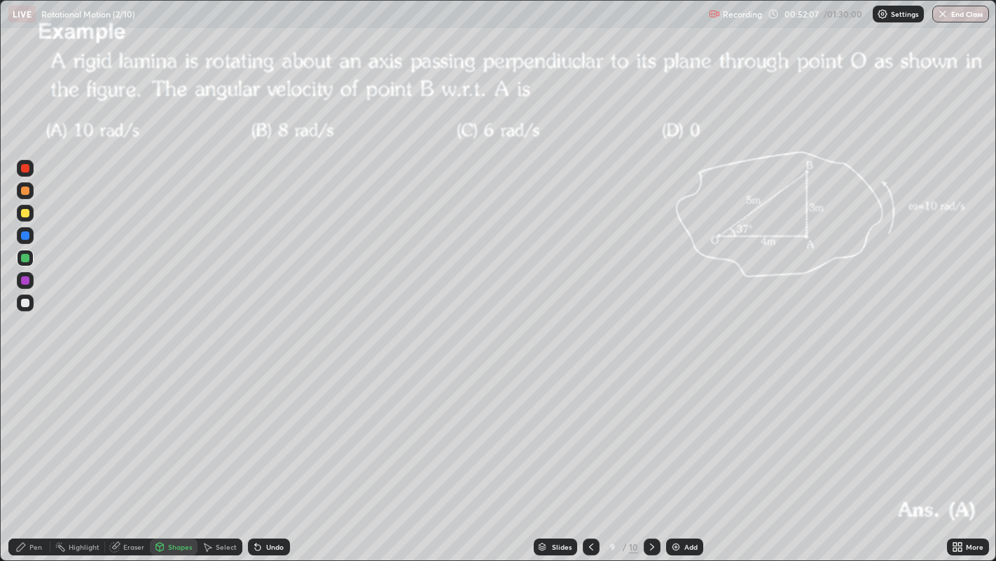
click at [37, 455] on div "Pen" at bounding box center [35, 546] width 13 height 7
click at [26, 302] on div at bounding box center [25, 302] width 8 height 8
click at [29, 193] on div at bounding box center [25, 190] width 8 height 8
click at [25, 213] on div at bounding box center [25, 213] width 8 height 8
click at [654, 455] on icon at bounding box center [652, 546] width 11 height 11
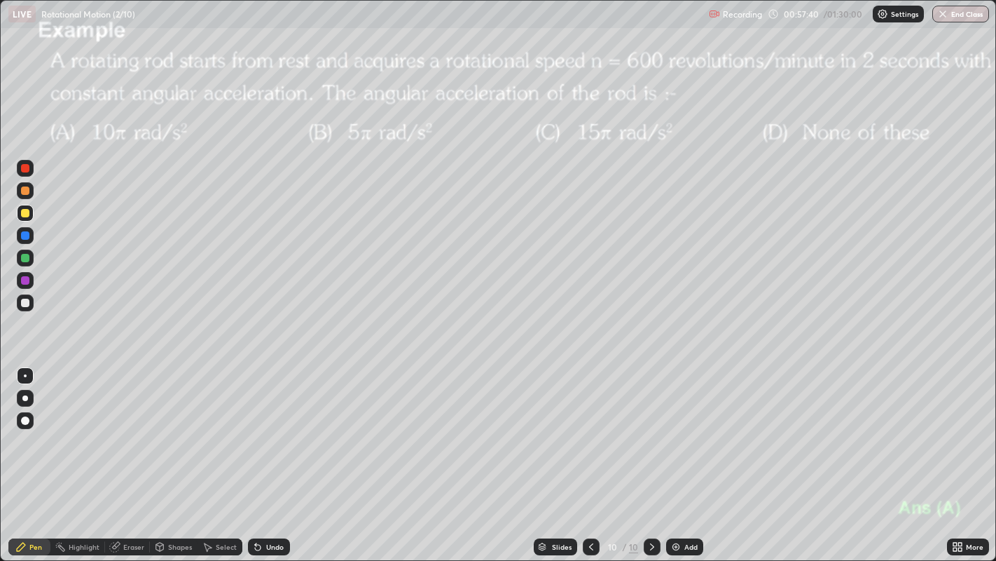
click at [25, 191] on div at bounding box center [25, 190] width 8 height 8
click at [27, 217] on div at bounding box center [25, 213] width 17 height 17
click at [25, 398] on div at bounding box center [25, 398] width 6 height 6
click at [25, 396] on div at bounding box center [25, 398] width 6 height 6
click at [963, 455] on div "More" at bounding box center [968, 546] width 42 height 17
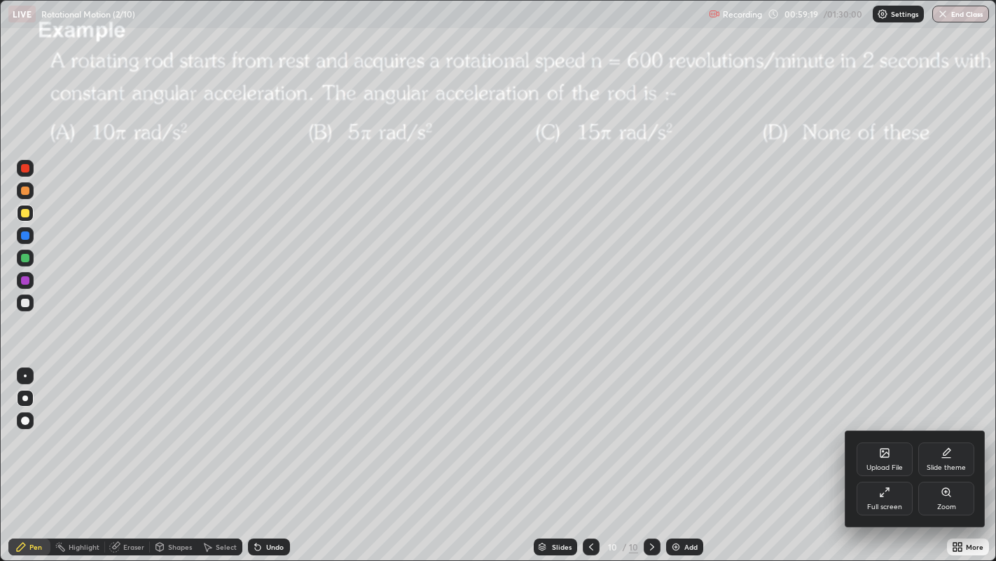
click at [879, 455] on div "Upload File" at bounding box center [885, 467] width 36 height 7
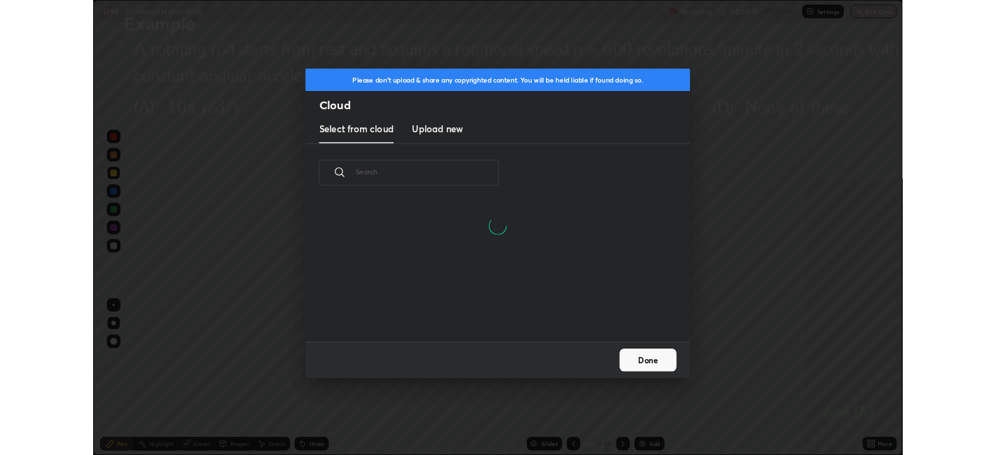
scroll to position [172, 450]
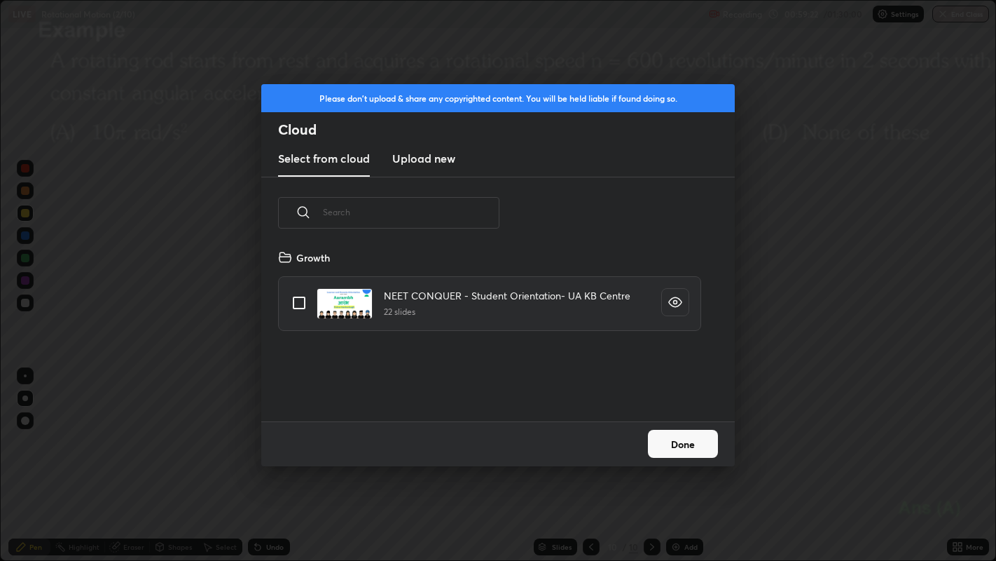
click at [425, 161] on h3 "Upload new" at bounding box center [423, 158] width 63 height 17
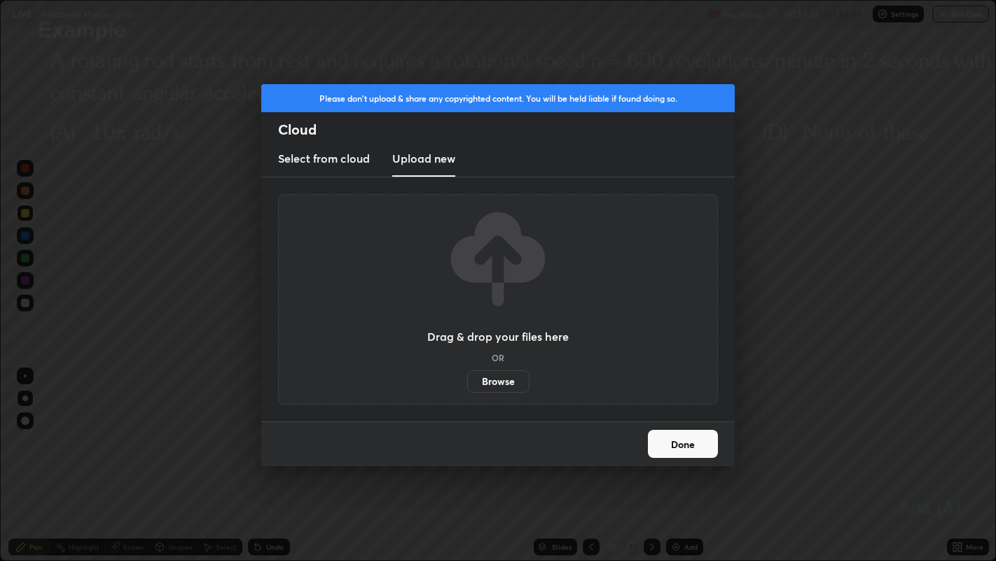
click at [491, 379] on label "Browse" at bounding box center [498, 381] width 62 height 22
click at [467, 379] on input "Browse" at bounding box center [467, 381] width 0 height 22
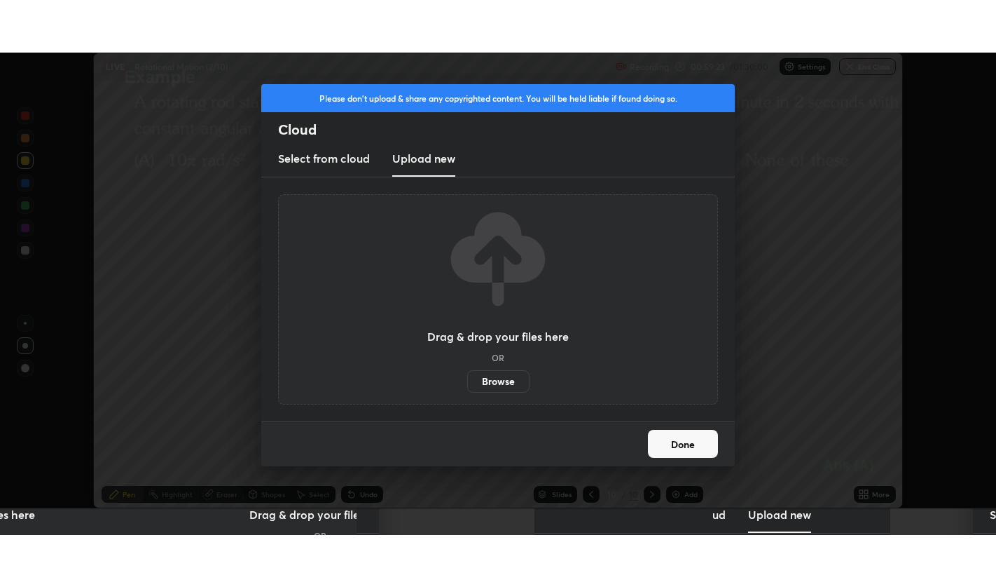
scroll to position [69612, 69071]
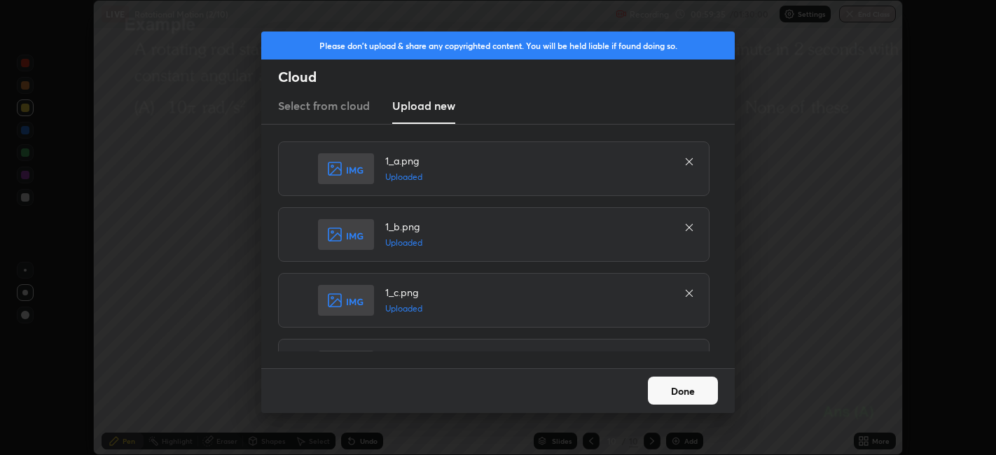
click at [671, 392] on button "Done" at bounding box center [683, 391] width 70 height 28
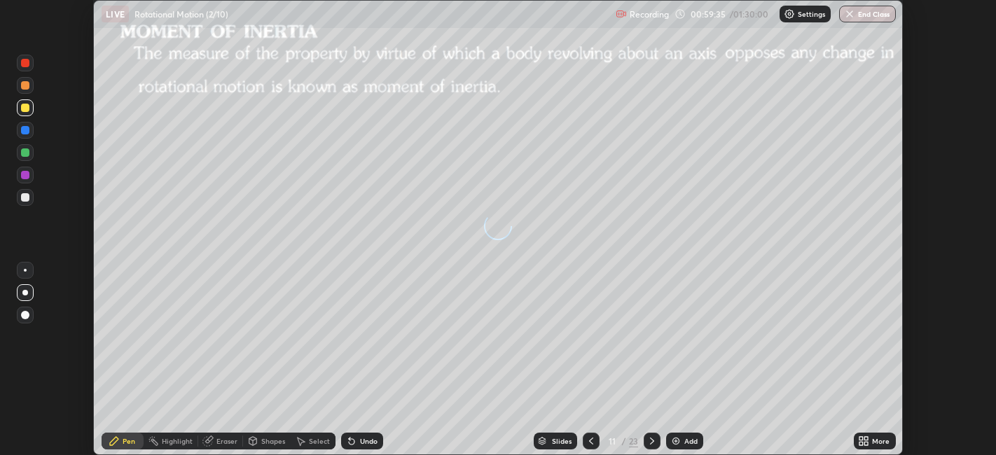
click at [865, 440] on icon at bounding box center [867, 439] width 4 height 4
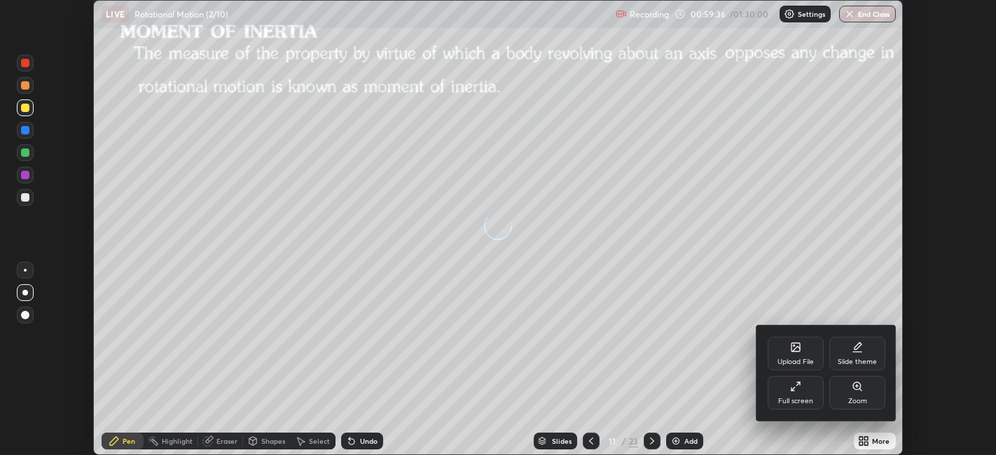
click at [781, 397] on div "Full screen" at bounding box center [796, 393] width 56 height 34
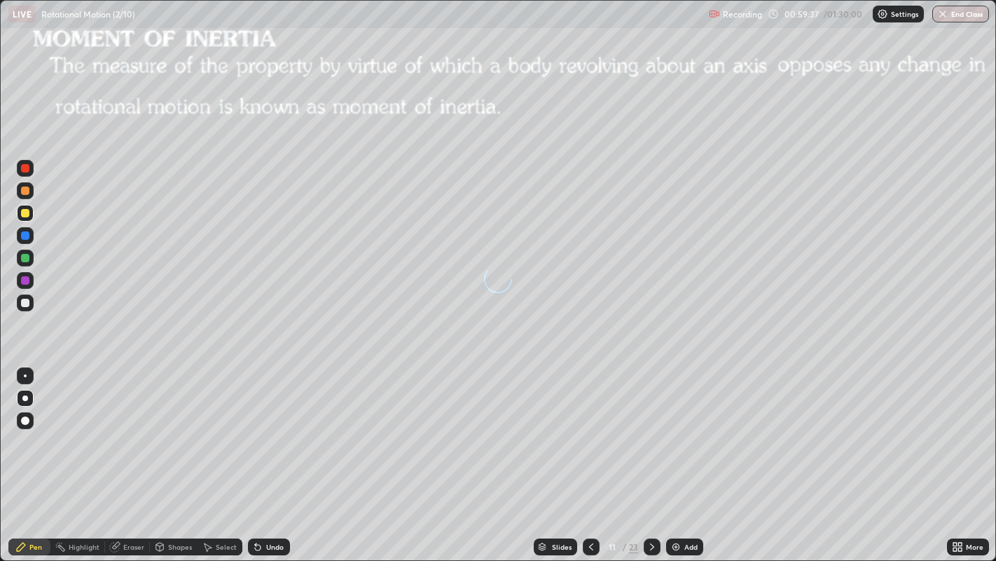
scroll to position [561, 996]
click at [171, 455] on div "Shapes" at bounding box center [180, 546] width 24 height 7
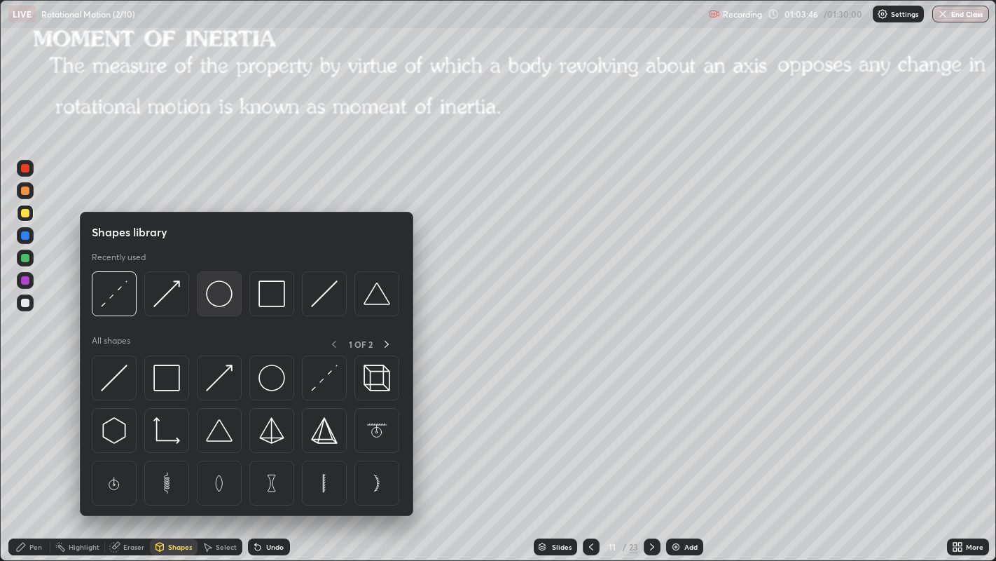
click at [222, 298] on img at bounding box center [219, 293] width 27 height 27
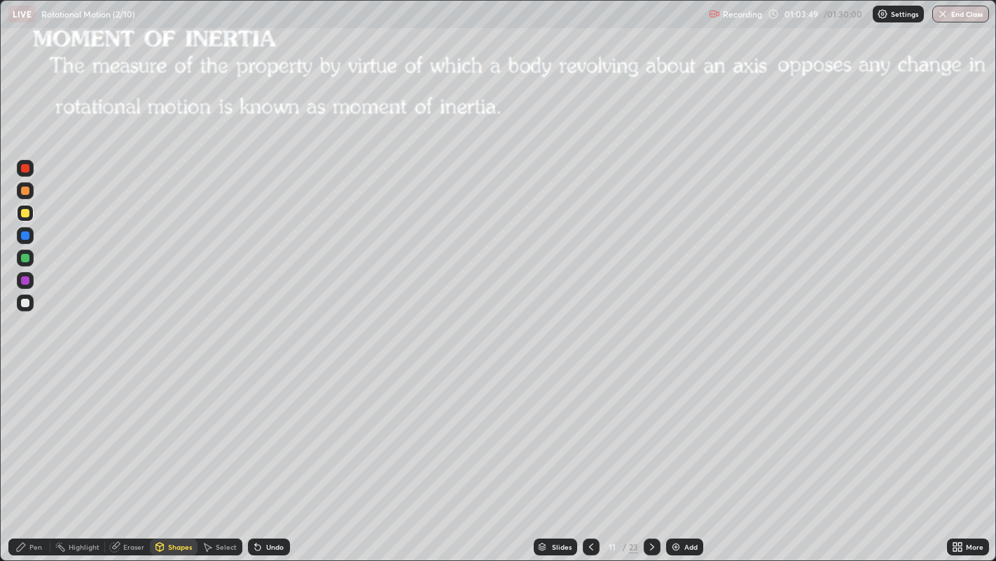
click at [166, 455] on div "Shapes" at bounding box center [174, 546] width 48 height 17
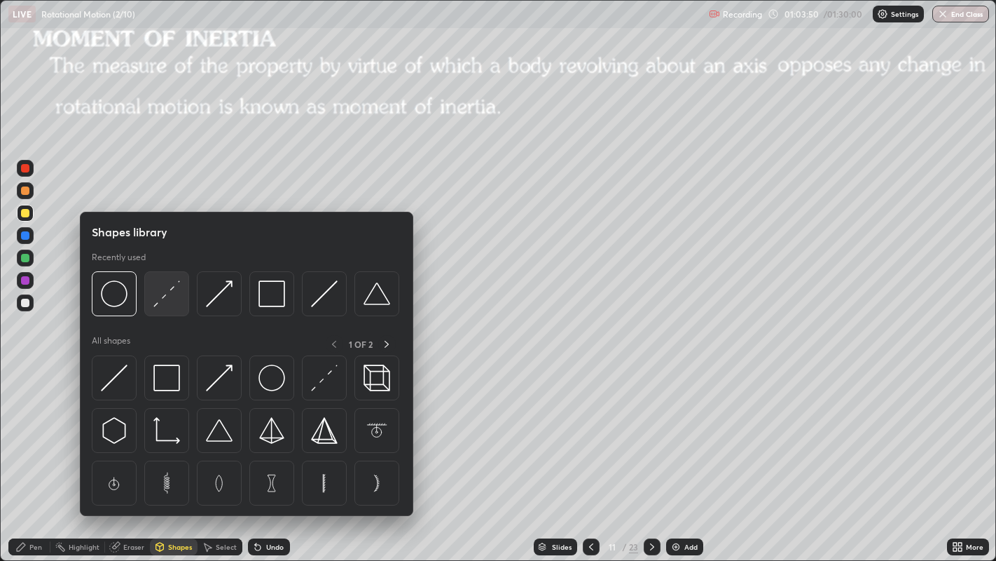
click at [162, 298] on img at bounding box center [166, 293] width 27 height 27
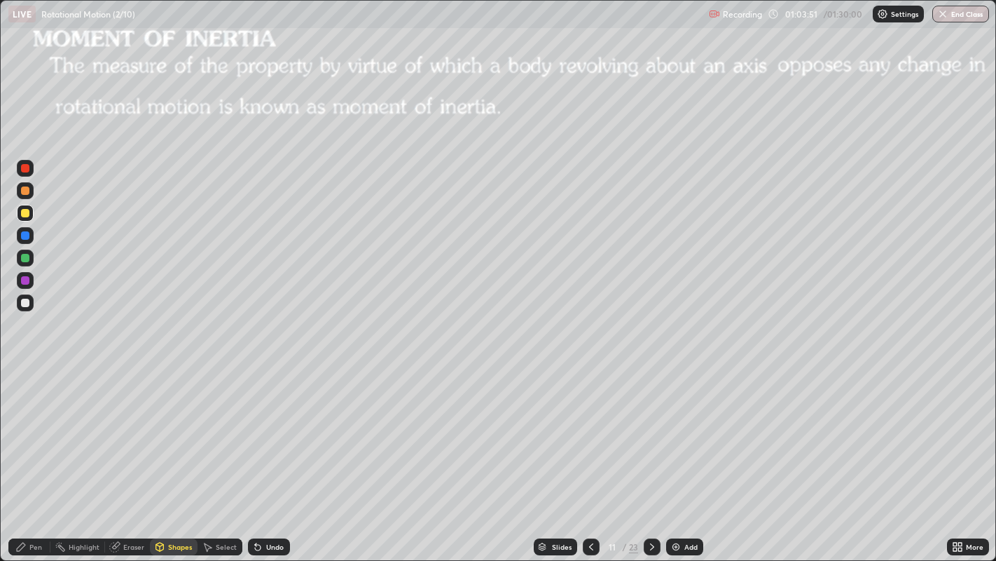
click at [25, 302] on div at bounding box center [25, 302] width 8 height 8
click at [29, 455] on div "Pen" at bounding box center [29, 546] width 42 height 17
click at [174, 455] on div "Shapes" at bounding box center [180, 546] width 24 height 7
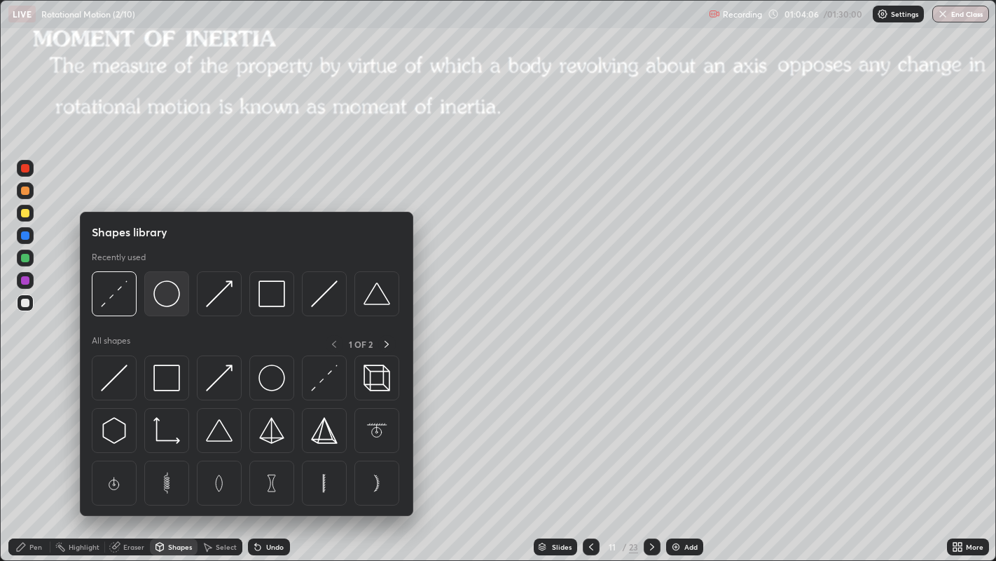
click at [163, 305] on img at bounding box center [166, 293] width 27 height 27
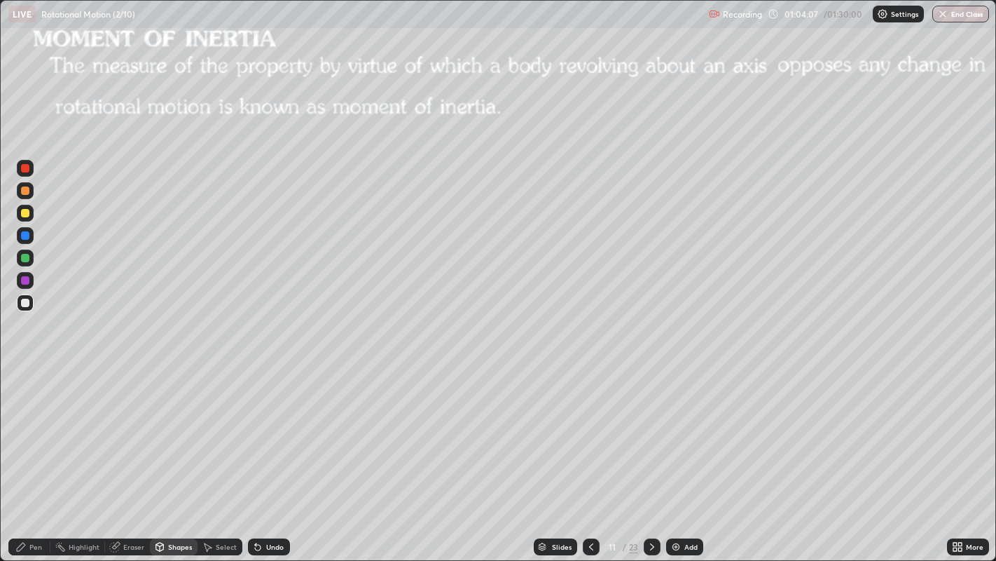
click at [25, 213] on div at bounding box center [25, 213] width 8 height 8
click at [175, 455] on div "Shapes" at bounding box center [180, 546] width 24 height 7
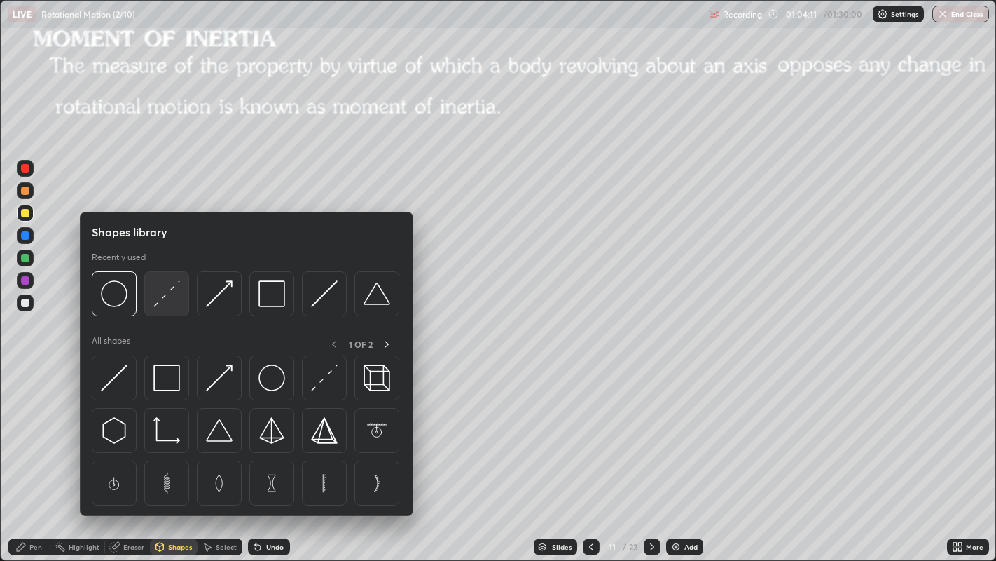
click at [162, 299] on img at bounding box center [166, 293] width 27 height 27
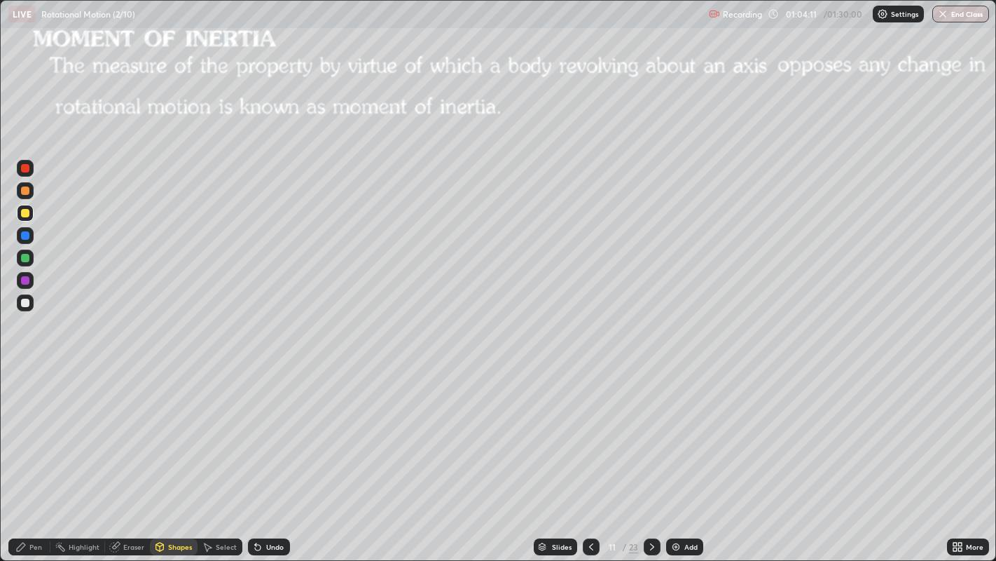
click at [24, 305] on div at bounding box center [25, 302] width 8 height 8
click at [32, 455] on div "Pen" at bounding box center [29, 546] width 42 height 17
click at [29, 214] on div at bounding box center [25, 213] width 8 height 8
click at [176, 455] on div "Shapes" at bounding box center [180, 546] width 24 height 7
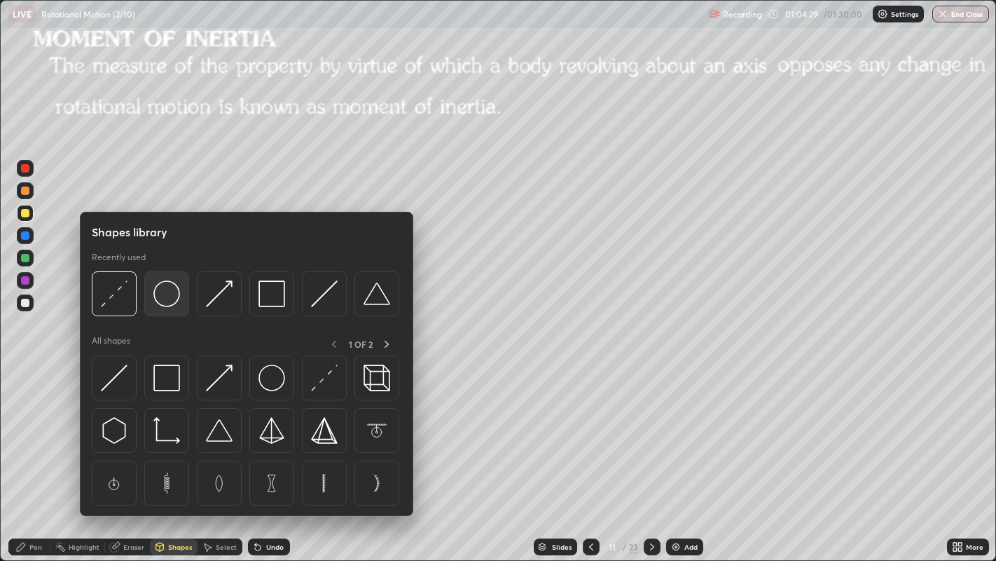
click at [166, 305] on img at bounding box center [166, 293] width 27 height 27
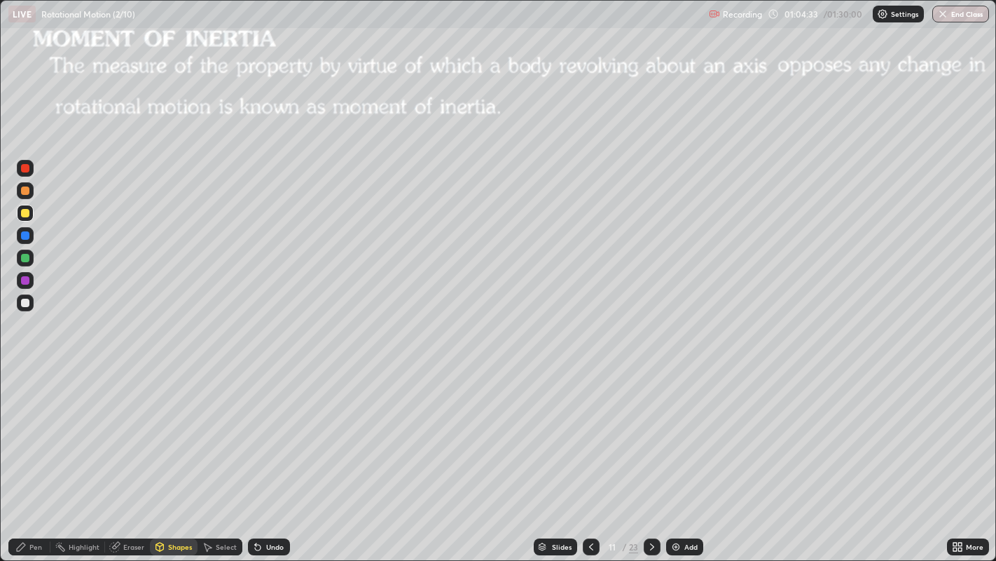
click at [169, 455] on div "Shapes" at bounding box center [174, 546] width 48 height 17
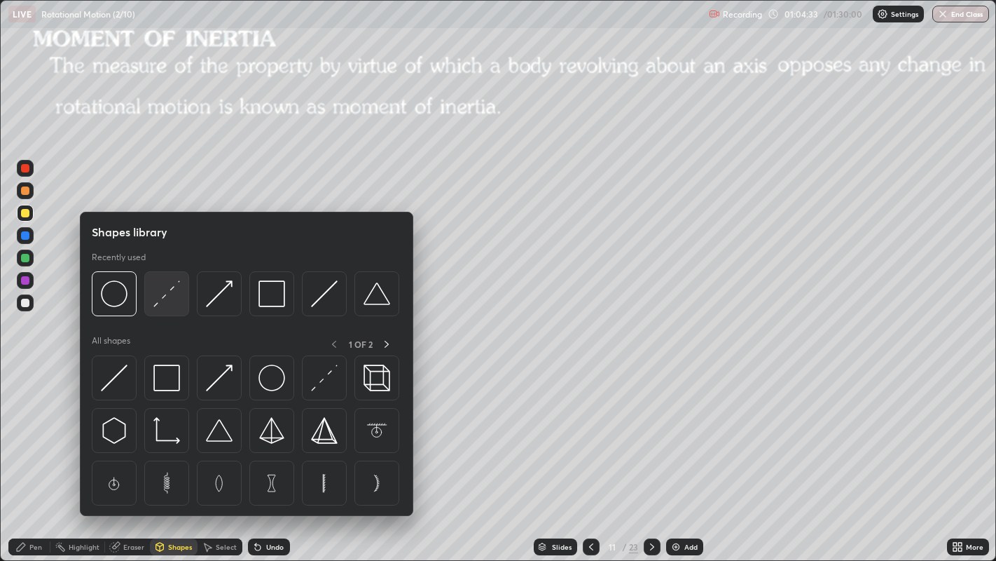
click at [166, 291] on img at bounding box center [166, 293] width 27 height 27
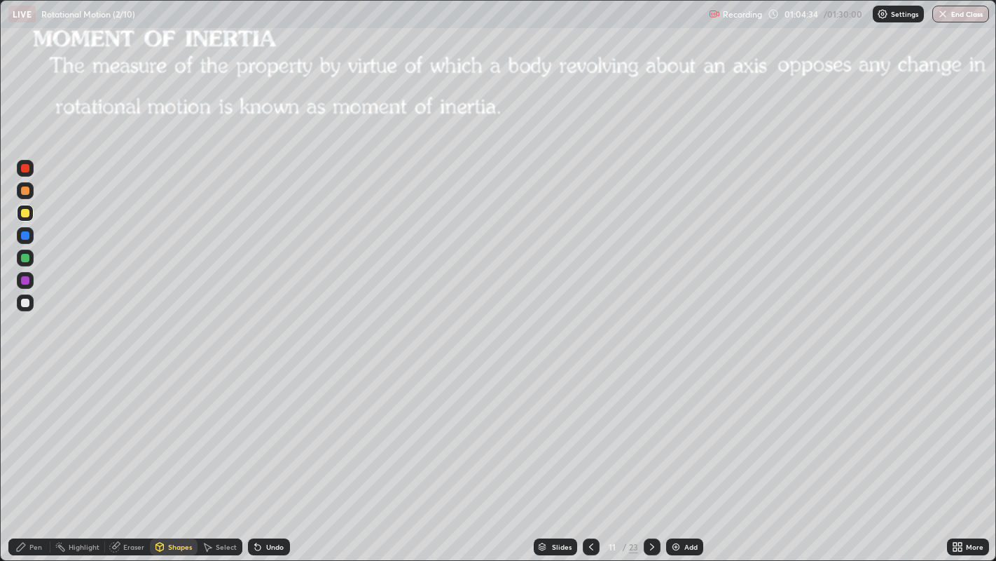
click at [24, 302] on div at bounding box center [25, 302] width 8 height 8
click at [32, 455] on div "Pen" at bounding box center [35, 546] width 13 height 7
click at [280, 455] on div "Undo" at bounding box center [275, 546] width 18 height 7
click at [650, 455] on icon at bounding box center [652, 546] width 11 height 11
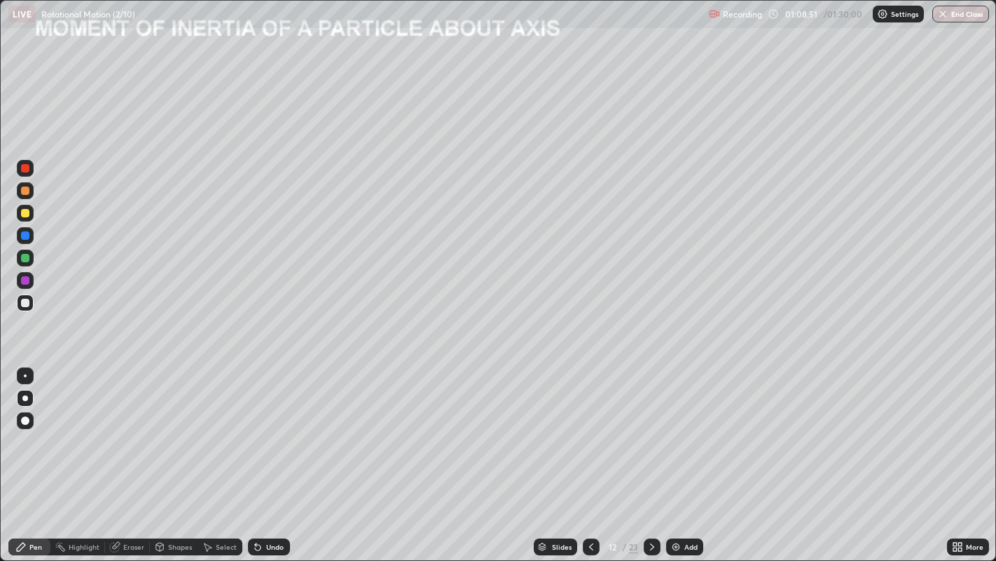
click at [175, 455] on div "Shapes" at bounding box center [180, 546] width 24 height 7
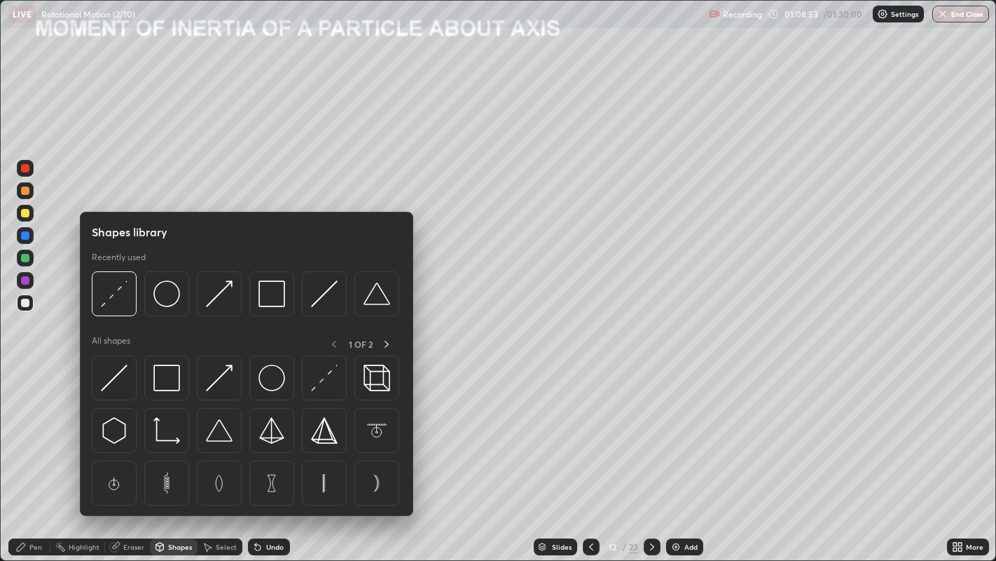
click at [35, 455] on div "Pen" at bounding box center [29, 546] width 42 height 17
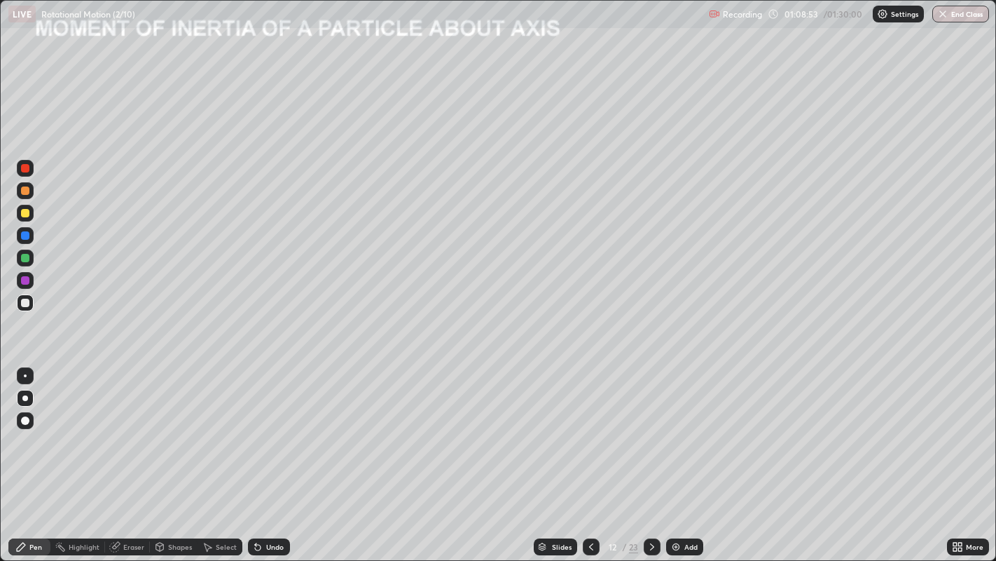
click at [26, 421] on div at bounding box center [25, 420] width 8 height 8
click at [179, 455] on div "Shapes" at bounding box center [180, 546] width 24 height 7
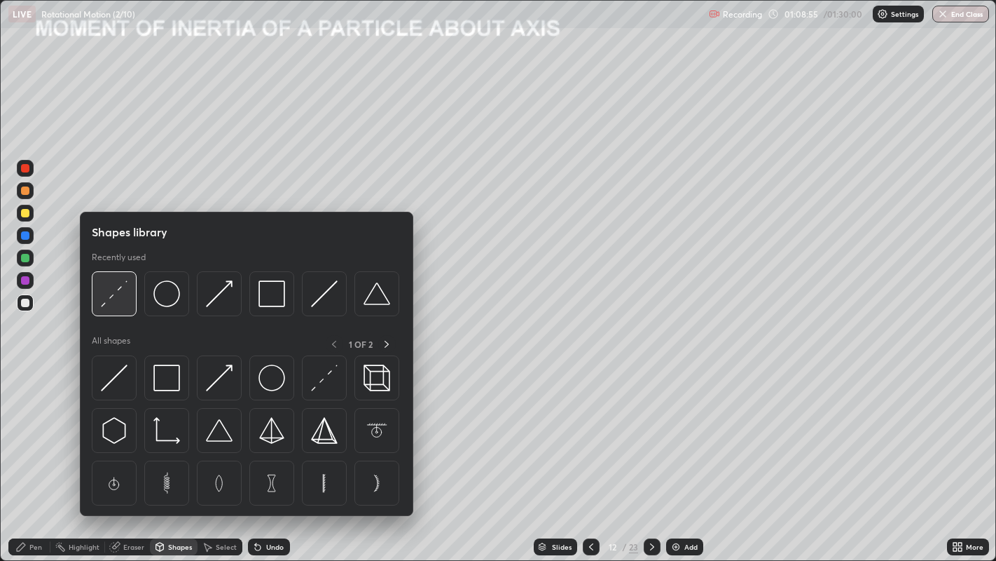
click at [120, 293] on img at bounding box center [114, 293] width 27 height 27
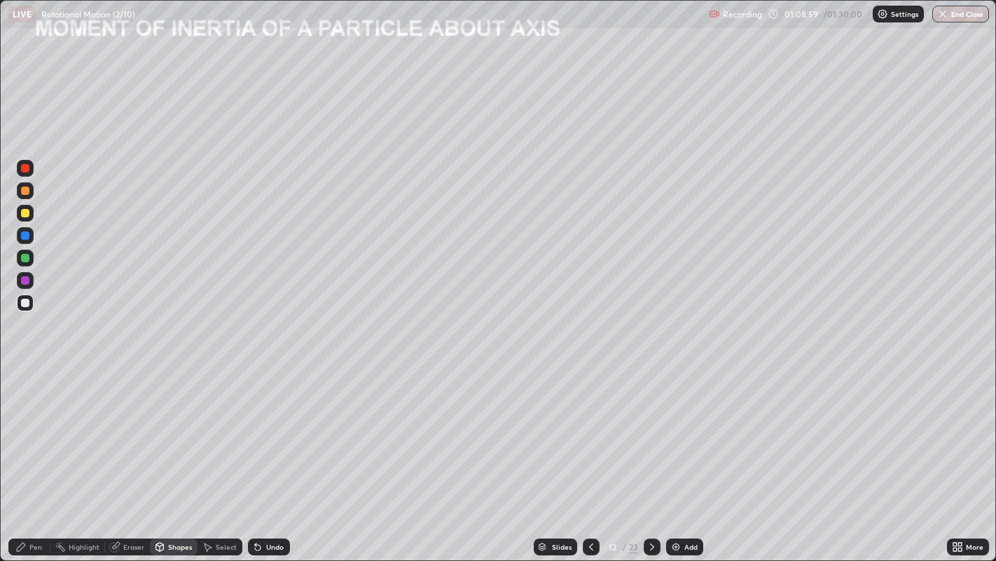
click at [36, 455] on div "Pen" at bounding box center [35, 546] width 13 height 7
click at [23, 214] on div at bounding box center [25, 213] width 8 height 8
click at [27, 194] on div at bounding box center [25, 190] width 8 height 8
click at [28, 170] on div at bounding box center [25, 168] width 8 height 8
click at [184, 455] on div "Shapes" at bounding box center [180, 546] width 24 height 7
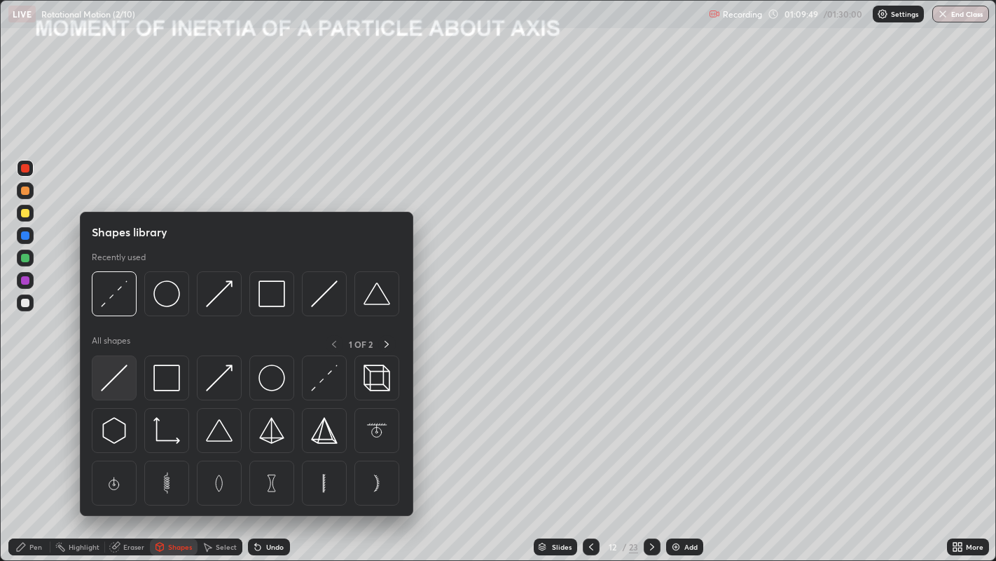
click at [118, 376] on img at bounding box center [114, 377] width 27 height 27
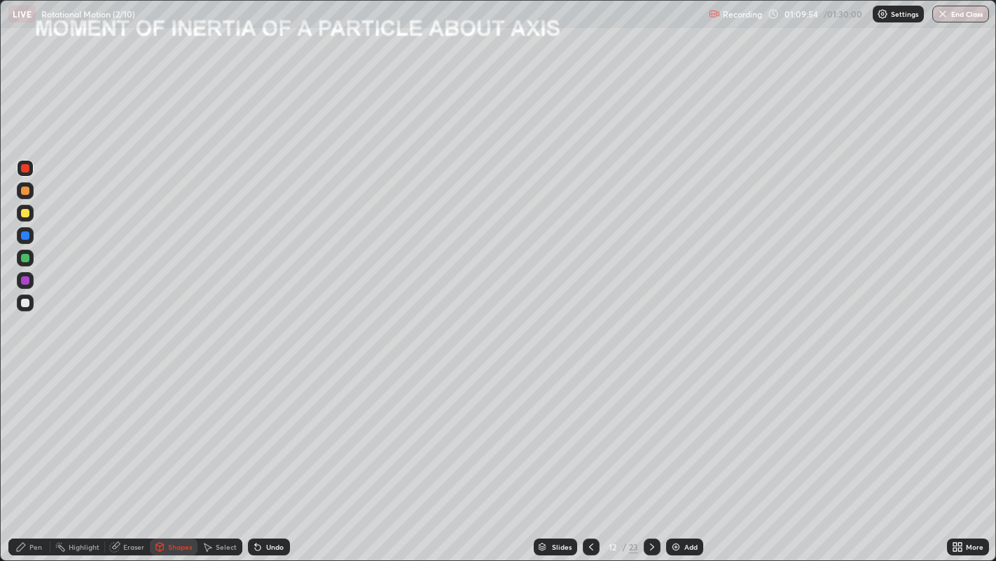
click at [42, 455] on div "Pen" at bounding box center [29, 546] width 42 height 17
click at [25, 397] on div at bounding box center [25, 398] width 6 height 6
click at [27, 214] on div at bounding box center [25, 213] width 8 height 8
click at [27, 305] on div at bounding box center [25, 302] width 8 height 8
click at [652, 455] on icon at bounding box center [652, 546] width 11 height 11
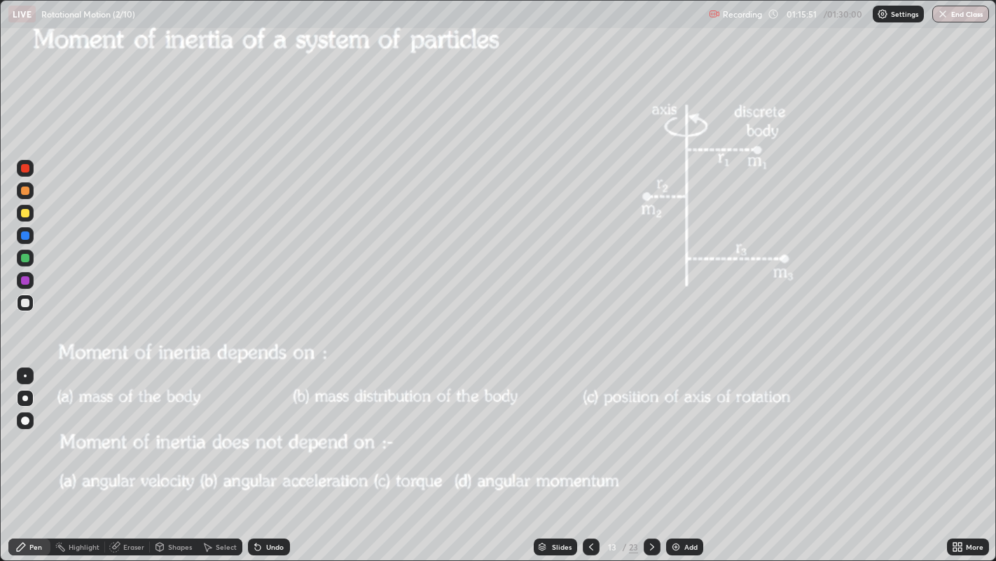
click at [26, 216] on div at bounding box center [25, 213] width 8 height 8
click at [175, 455] on div "Shapes" at bounding box center [180, 546] width 24 height 7
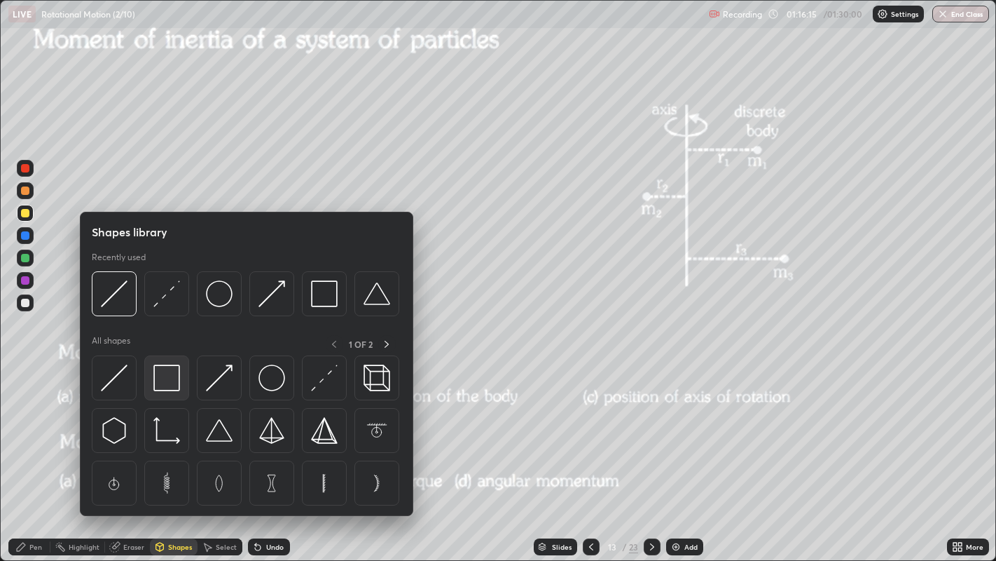
click at [163, 368] on img at bounding box center [166, 377] width 27 height 27
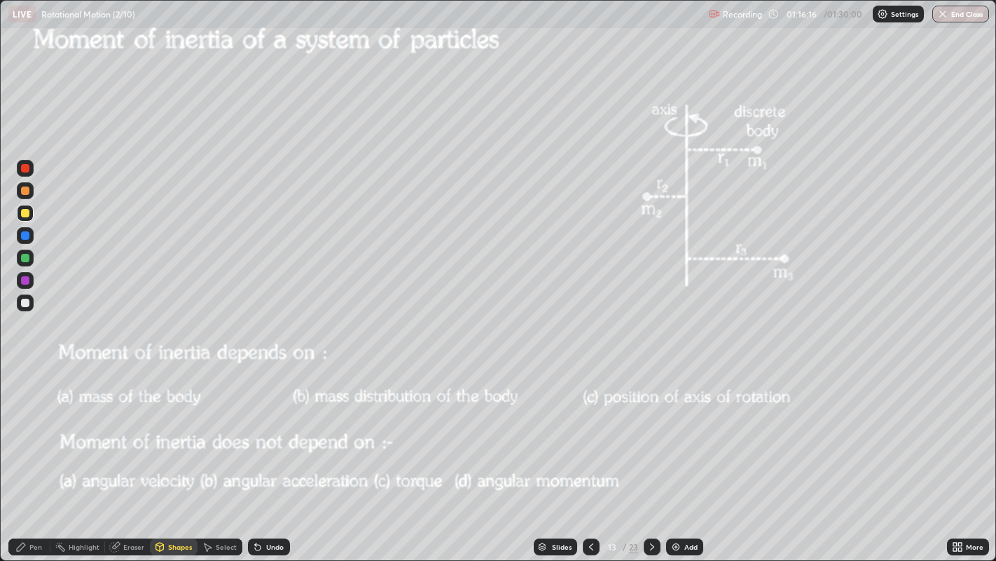
click at [25, 303] on div at bounding box center [25, 302] width 8 height 8
click at [652, 455] on icon at bounding box center [652, 546] width 11 height 11
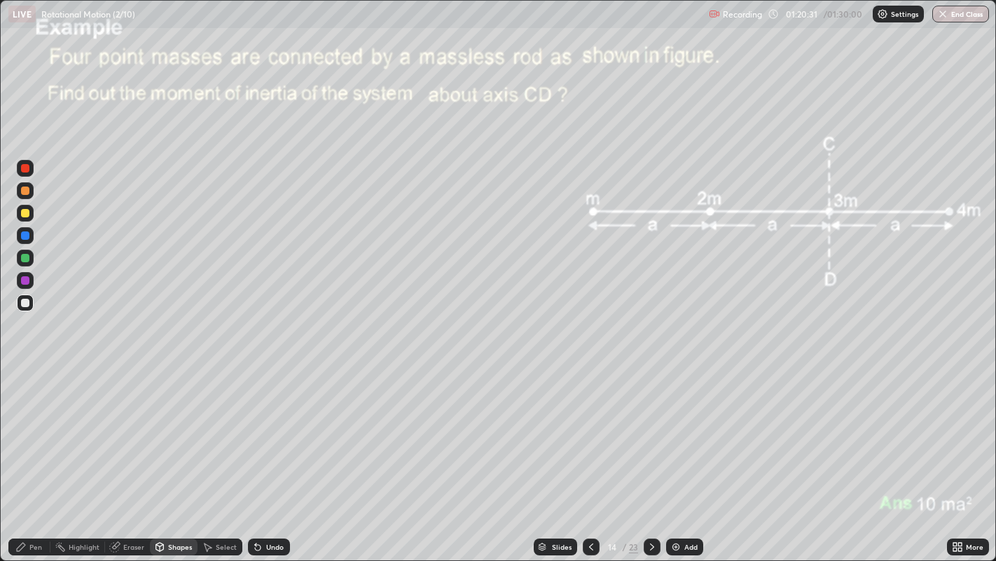
click at [30, 455] on div "Pen" at bounding box center [35, 546] width 13 height 7
click at [25, 419] on div at bounding box center [25, 420] width 8 height 8
click at [24, 213] on div at bounding box center [25, 213] width 8 height 8
click at [25, 397] on div at bounding box center [25, 398] width 6 height 6
click at [28, 302] on div at bounding box center [25, 302] width 8 height 8
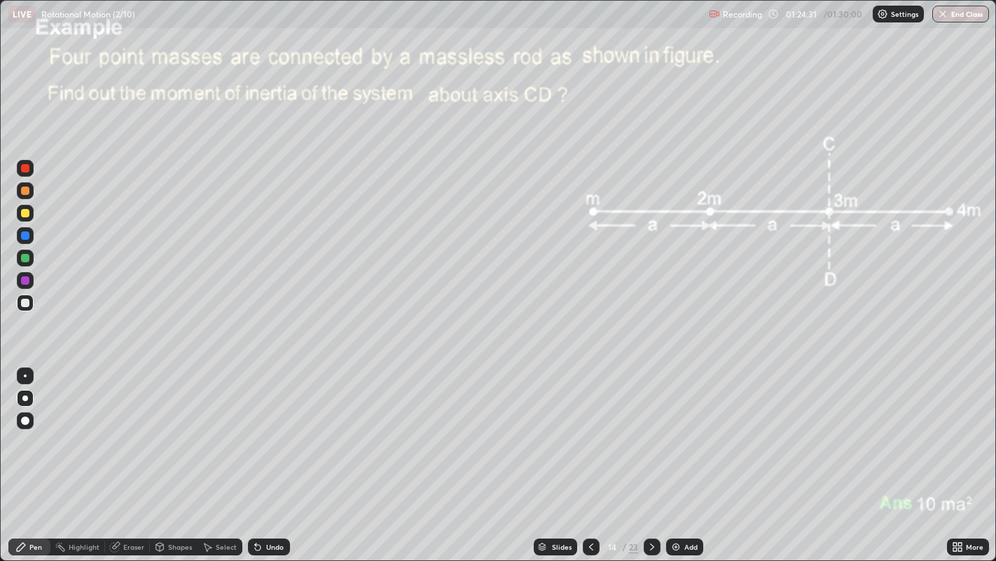
click at [969, 15] on button "End Class" at bounding box center [961, 14] width 57 height 17
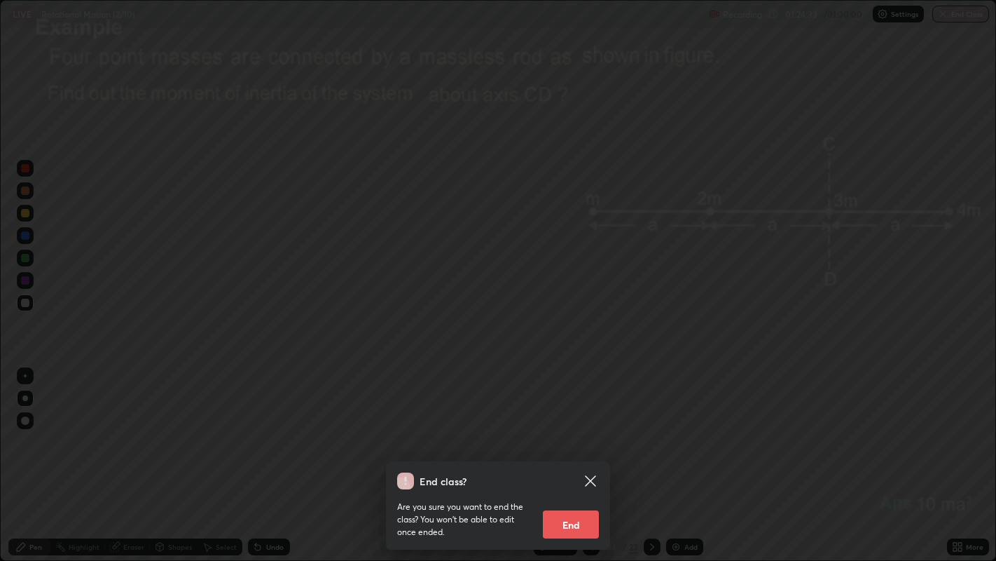
click at [582, 455] on button "End" at bounding box center [571, 524] width 56 height 28
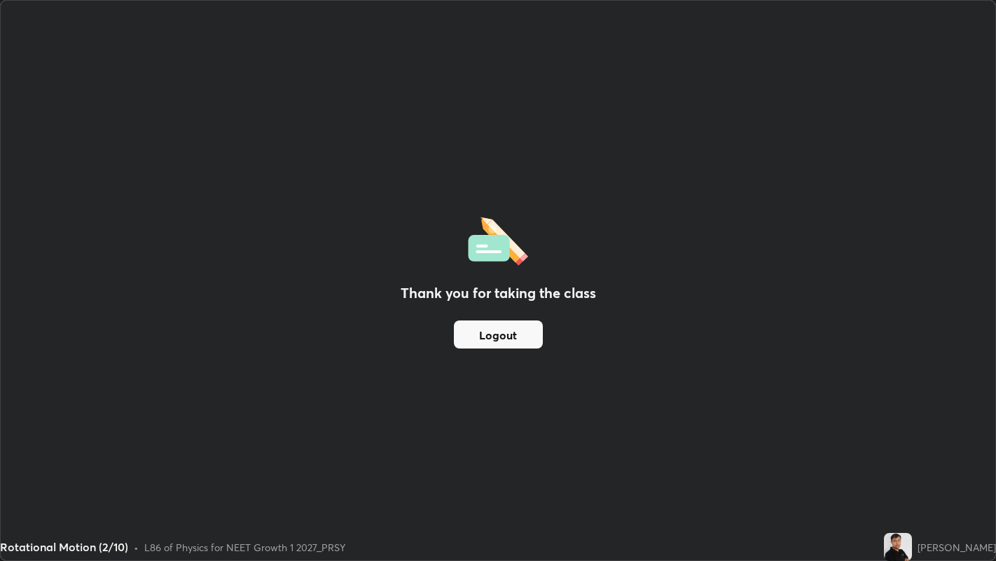
click at [509, 334] on button "Logout" at bounding box center [498, 334] width 89 height 28
